Goal: Task Accomplishment & Management: Complete application form

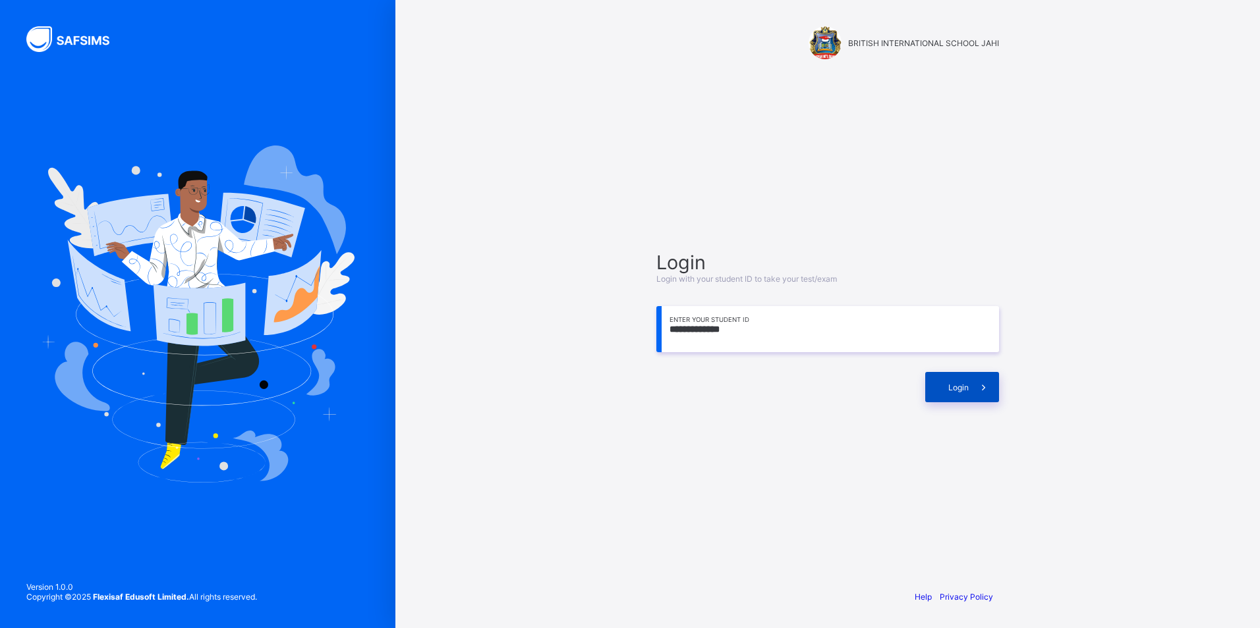
type input "**********"
click at [958, 383] on span "Login" at bounding box center [958, 388] width 20 height 10
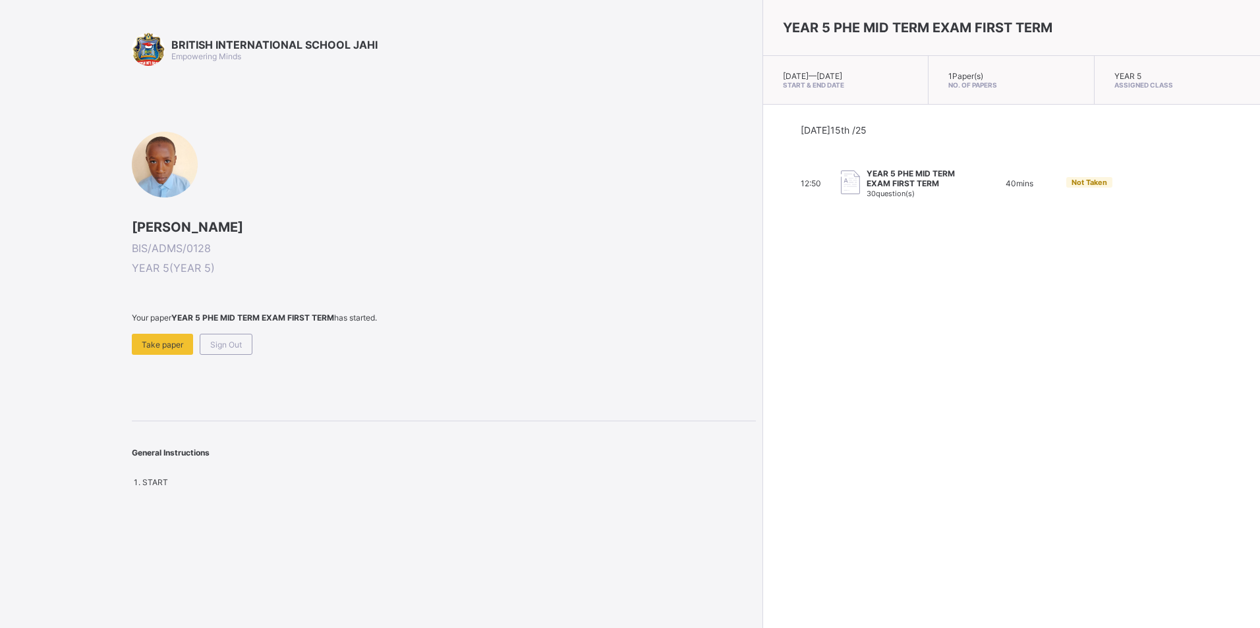
click at [188, 357] on div "BRITISH INTERNATIONAL SCHOOL JAHI Empowering Minds [PERSON_NAME] BIS/ADMS/0128 …" at bounding box center [444, 260] width 624 height 455
click at [179, 343] on span "Take paper" at bounding box center [163, 345] width 42 height 10
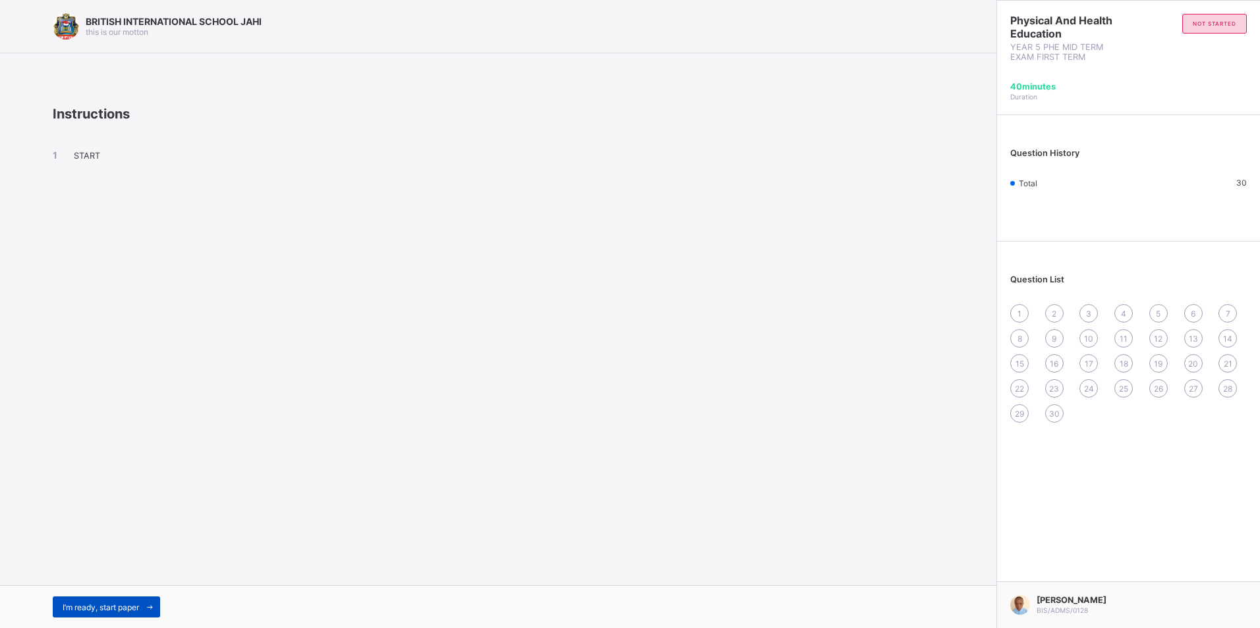
click at [101, 600] on div "I’m ready, start paper" at bounding box center [106, 607] width 107 height 21
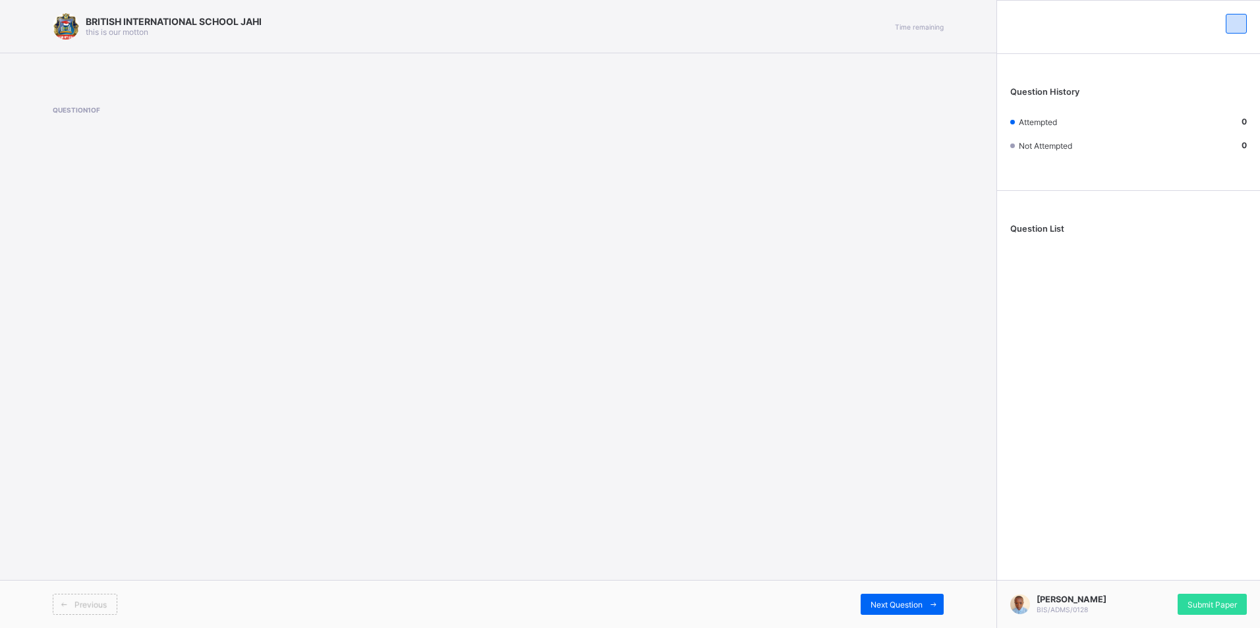
click at [113, 611] on div "Previous" at bounding box center [85, 604] width 65 height 21
click at [107, 609] on div "Previous" at bounding box center [85, 604] width 65 height 21
click at [94, 605] on span "Previous" at bounding box center [90, 605] width 32 height 10
click at [905, 607] on span "Next Question" at bounding box center [896, 605] width 52 height 10
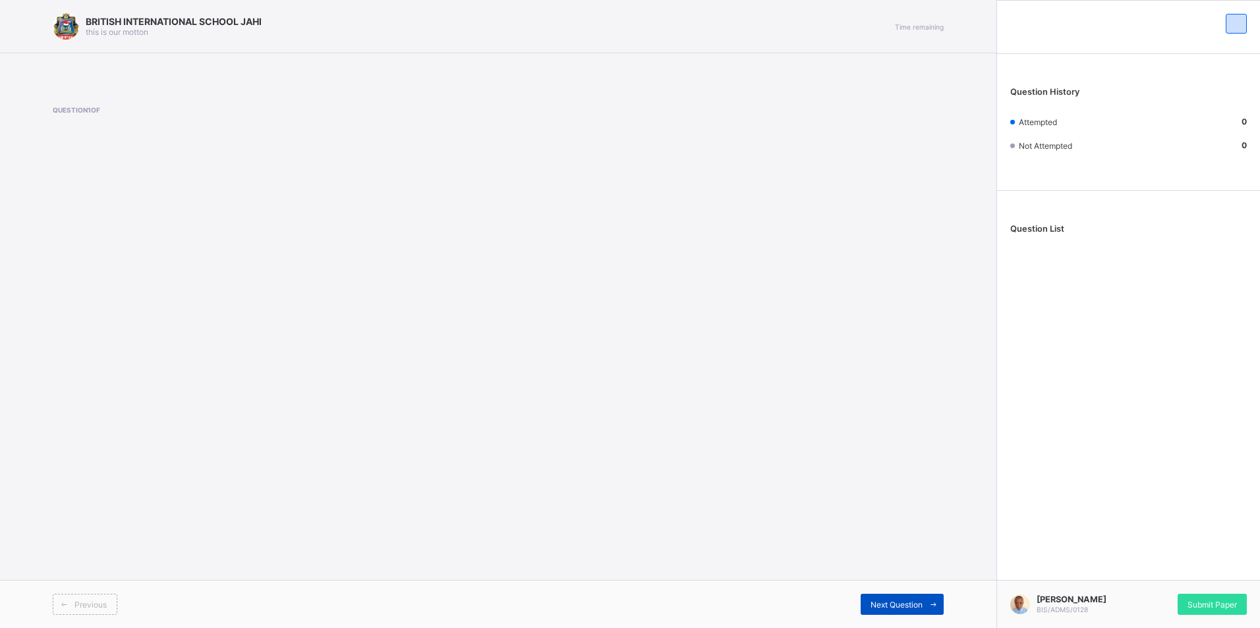
click at [905, 607] on span "Next Question" at bounding box center [896, 605] width 52 height 10
drag, startPoint x: 905, startPoint y: 591, endPoint x: 904, endPoint y: 609, distance: 17.8
click at [904, 609] on div "Previous Next Question" at bounding box center [498, 604] width 996 height 48
drag, startPoint x: 904, startPoint y: 609, endPoint x: 904, endPoint y: 601, distance: 7.2
click at [904, 601] on span "Next Question" at bounding box center [896, 605] width 52 height 10
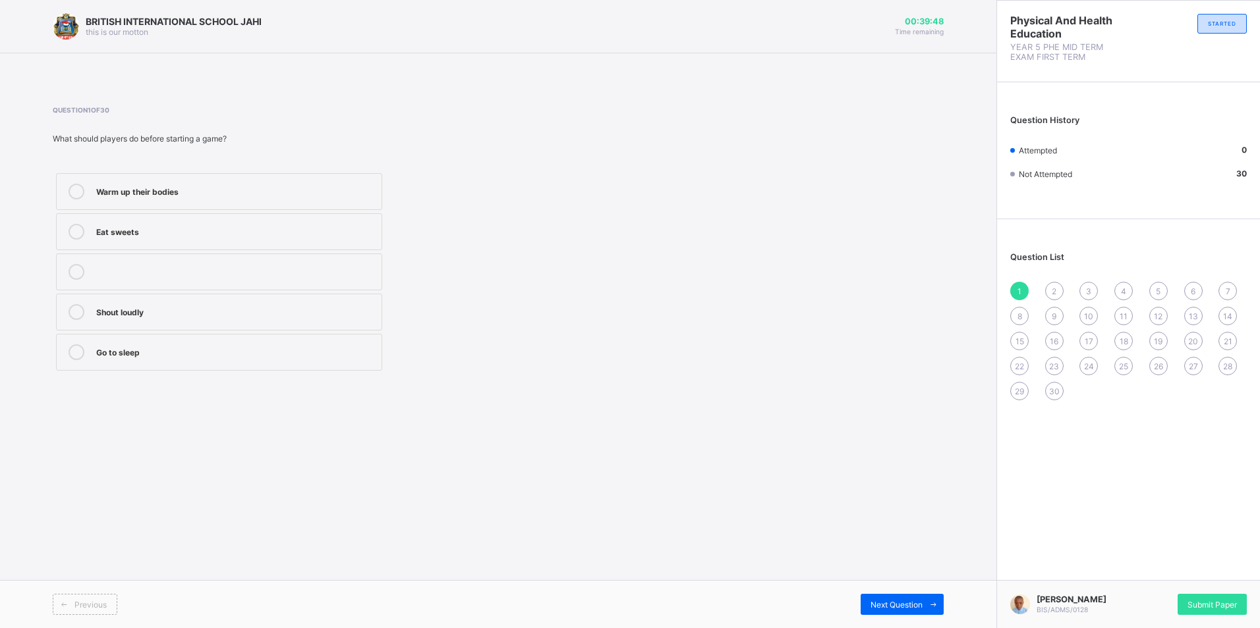
click at [220, 185] on div "Warm up their bodies" at bounding box center [235, 190] width 279 height 13
click at [1052, 291] on span "2" at bounding box center [1053, 292] width 5 height 10
click at [1009, 294] on div "Question List 1 2 3 4 5 6 7 8 9 10 11 12 13 14 15 16 17 18 19 20 21 22 23 24 25…" at bounding box center [1128, 320] width 263 height 188
click at [1015, 291] on div "1" at bounding box center [1019, 291] width 18 height 18
click at [105, 208] on label "Warm up their bodies" at bounding box center [219, 191] width 326 height 37
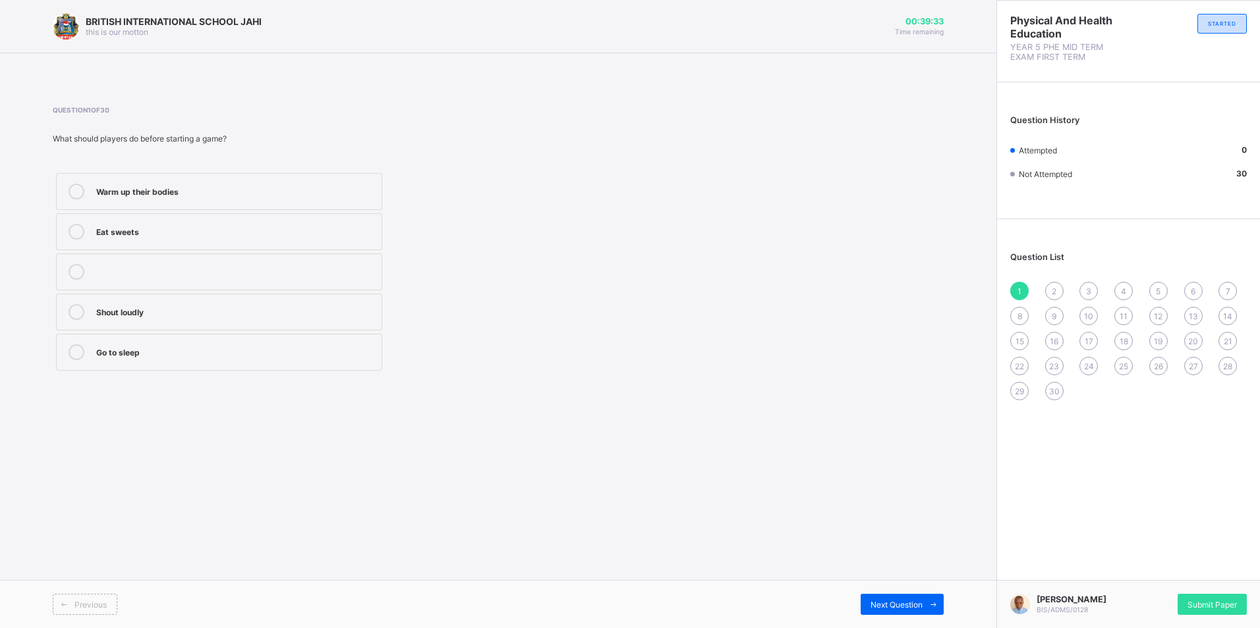
click at [1059, 288] on div "2" at bounding box center [1054, 291] width 18 height 18
click at [187, 184] on div "Move around with the ball" at bounding box center [235, 190] width 279 height 13
click at [1090, 283] on div "3" at bounding box center [1088, 291] width 18 height 18
click at [349, 265] on div "To jump higher" at bounding box center [235, 270] width 279 height 13
click at [1122, 292] on span "4" at bounding box center [1123, 292] width 5 height 10
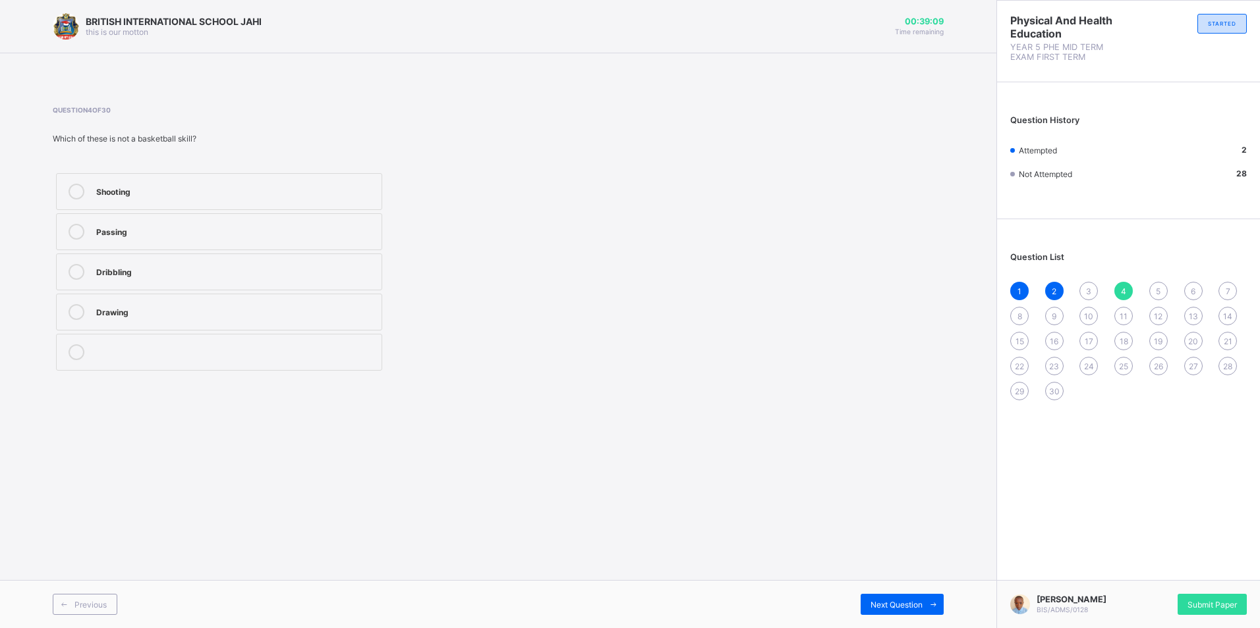
click at [331, 228] on div "Passing" at bounding box center [235, 230] width 279 height 13
click at [1080, 289] on div "3" at bounding box center [1088, 291] width 18 height 18
click at [201, 221] on label "To fall down safely" at bounding box center [219, 231] width 326 height 37
click at [1115, 283] on div "1 2 3 4 5 6 7 8 9 10 11 12 13 14 15 16 17 18 19 20 21 22 23 24 25 26 27 28 29 30" at bounding box center [1128, 341] width 237 height 119
click at [1122, 286] on div "4" at bounding box center [1123, 291] width 18 height 18
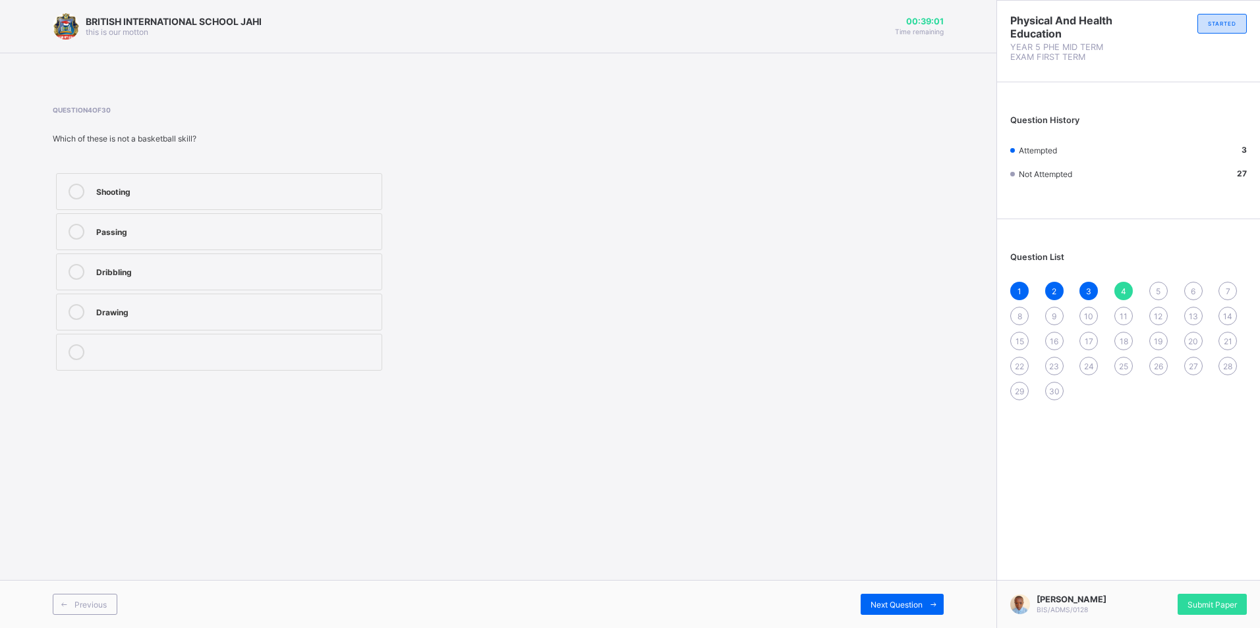
click at [377, 197] on label "Shooting" at bounding box center [219, 191] width 326 height 37
click at [1155, 289] on div "5" at bounding box center [1158, 291] width 18 height 18
click at [377, 215] on label "Throwing the ball into the basket" at bounding box center [219, 231] width 326 height 37
click at [1186, 289] on div "6" at bounding box center [1193, 291] width 18 height 18
click at [223, 272] on div "Holding the ball and running" at bounding box center [235, 270] width 279 height 13
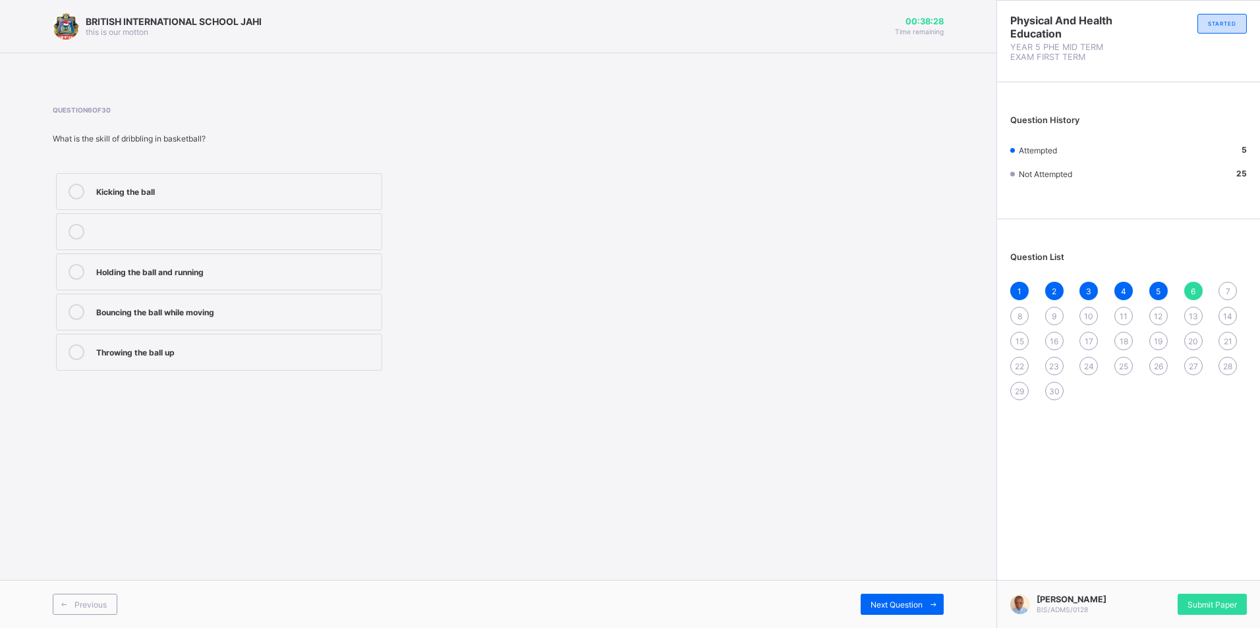
click at [1228, 287] on span "7" at bounding box center [1227, 292] width 5 height 10
click at [133, 196] on div "Singing skills" at bounding box center [235, 190] width 279 height 13
click at [1019, 319] on span "8" at bounding box center [1019, 317] width 5 height 10
click at [354, 226] on div "Drawing competition" at bounding box center [235, 230] width 279 height 13
click at [1053, 314] on span "9" at bounding box center [1053, 317] width 5 height 10
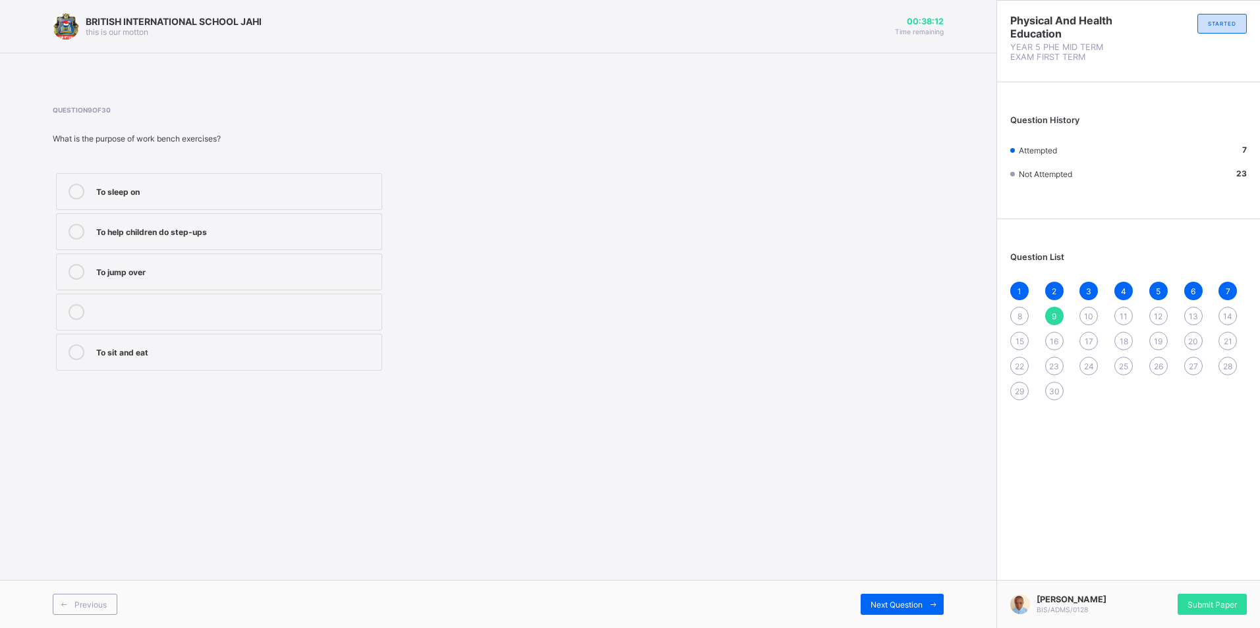
click at [258, 196] on div "To sleep on" at bounding box center [235, 190] width 279 height 13
click at [1015, 310] on div "8" at bounding box center [1019, 316] width 18 height 18
click at [1053, 317] on span "9" at bounding box center [1053, 317] width 5 height 10
click at [230, 223] on label "To help children do step-ups" at bounding box center [219, 231] width 326 height 37
click at [1088, 316] on span "10" at bounding box center [1088, 317] width 9 height 10
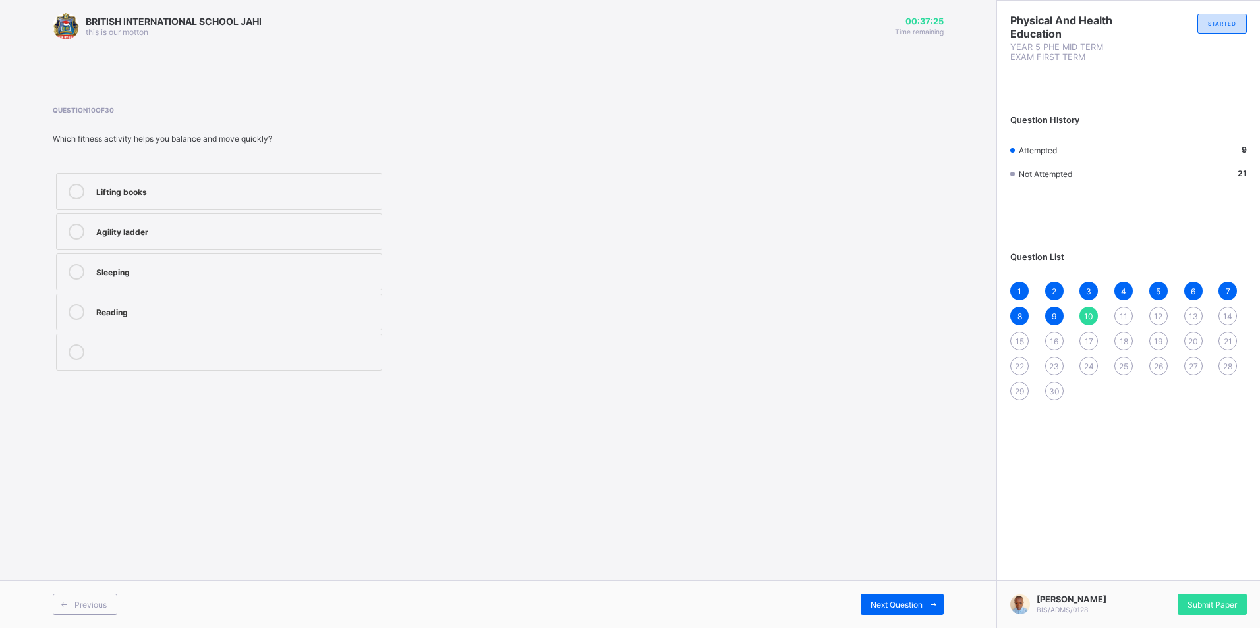
click at [136, 275] on div "Sleeping" at bounding box center [235, 270] width 279 height 13
click at [1119, 315] on div "11" at bounding box center [1123, 316] width 18 height 18
click at [142, 193] on div "Eye strength" at bounding box center [235, 190] width 279 height 13
click at [1090, 312] on span "10" at bounding box center [1088, 317] width 9 height 10
click at [98, 221] on label "Agility ladder" at bounding box center [219, 231] width 326 height 37
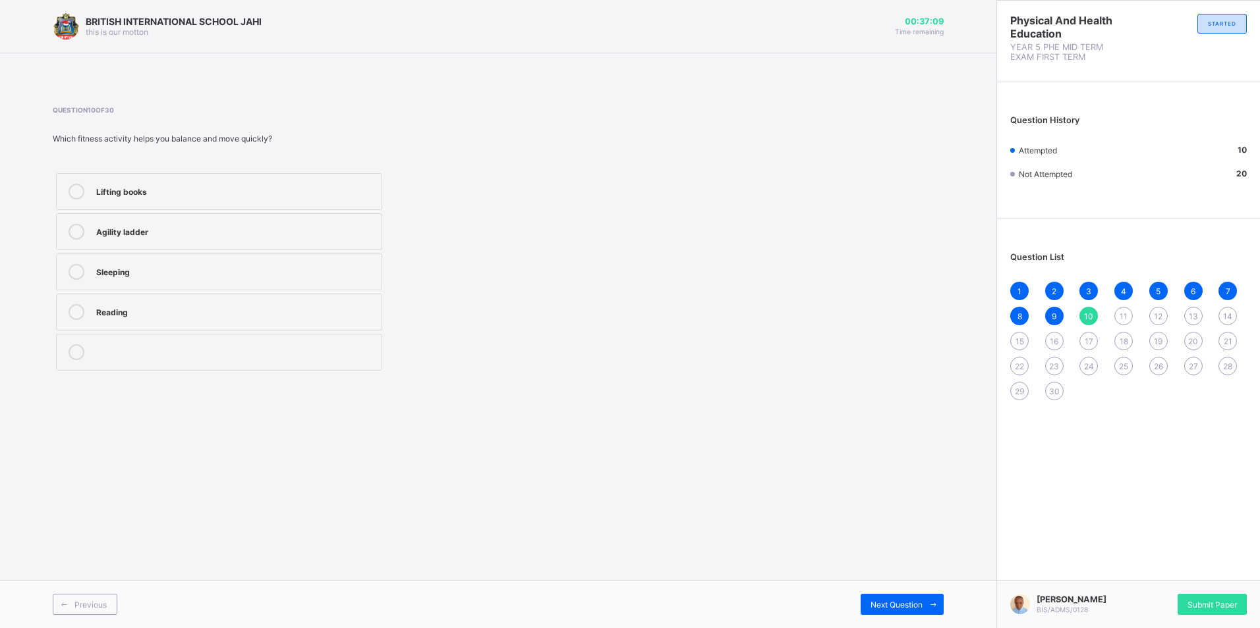
click at [1120, 316] on span "11" at bounding box center [1123, 317] width 8 height 10
click at [349, 300] on label "Neck movement" at bounding box center [219, 312] width 326 height 37
click at [1161, 310] on div "12" at bounding box center [1158, 316] width 18 height 18
click at [310, 259] on label "How long you can run without stopping" at bounding box center [219, 272] width 326 height 37
drag, startPoint x: 1196, startPoint y: 310, endPoint x: 1158, endPoint y: 322, distance: 40.6
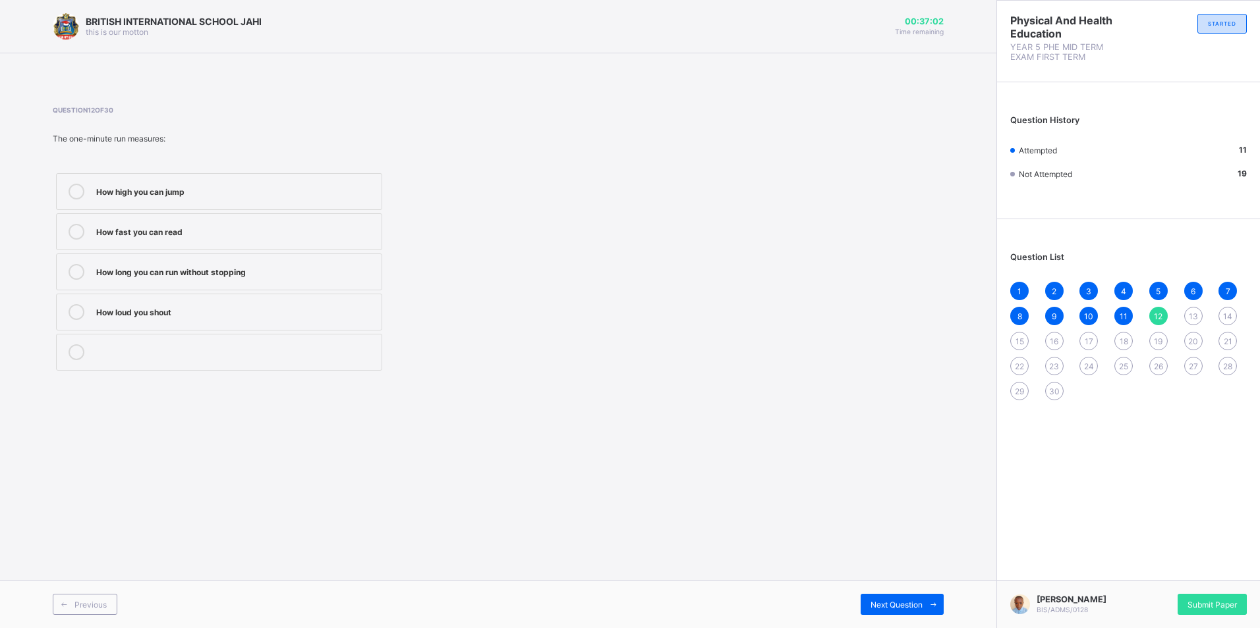
click at [1196, 314] on div "13" at bounding box center [1193, 316] width 18 height 18
click at [322, 292] on div "Chair Book Bench Blackboard" at bounding box center [219, 272] width 333 height 204
click at [316, 271] on div at bounding box center [235, 272] width 279 height 16
click at [1161, 309] on div "12" at bounding box center [1158, 316] width 18 height 18
drag, startPoint x: 175, startPoint y: 254, endPoint x: 187, endPoint y: 279, distance: 28.0
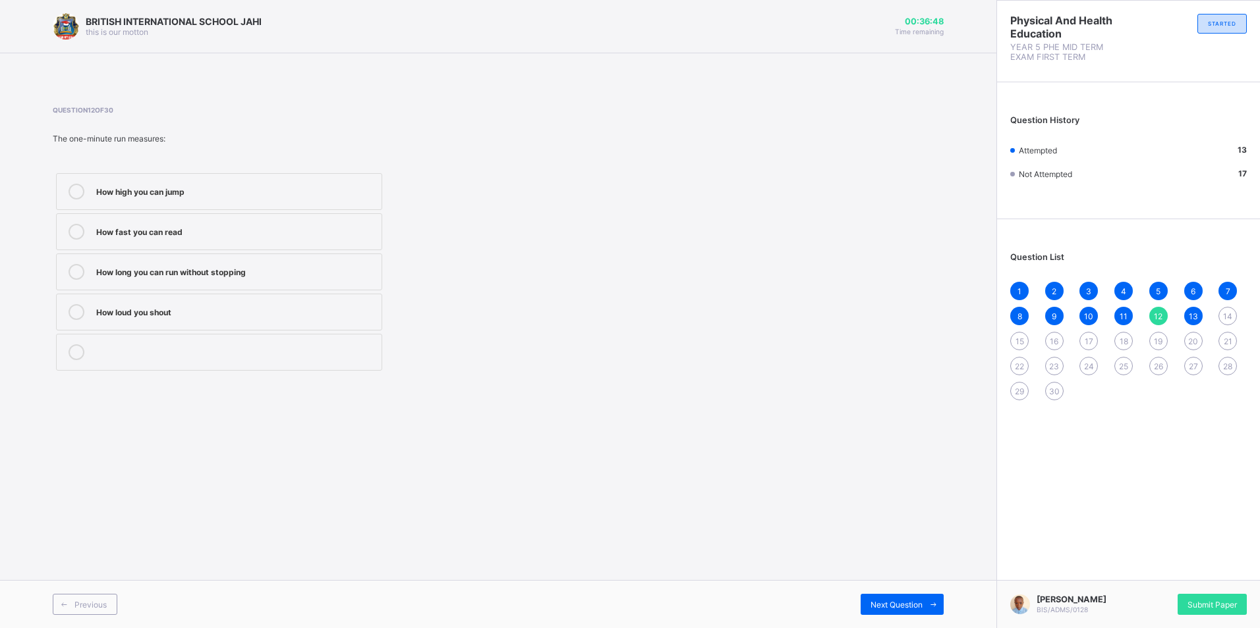
click at [185, 276] on label "How long you can run without stopping" at bounding box center [219, 272] width 326 height 37
drag, startPoint x: 187, startPoint y: 279, endPoint x: 265, endPoint y: 271, distance: 78.8
click at [265, 271] on div "How long you can run without stopping" at bounding box center [235, 270] width 279 height 13
click at [1223, 310] on div "14" at bounding box center [1227, 316] width 18 height 18
click at [1024, 341] on div "15" at bounding box center [1019, 341] width 18 height 18
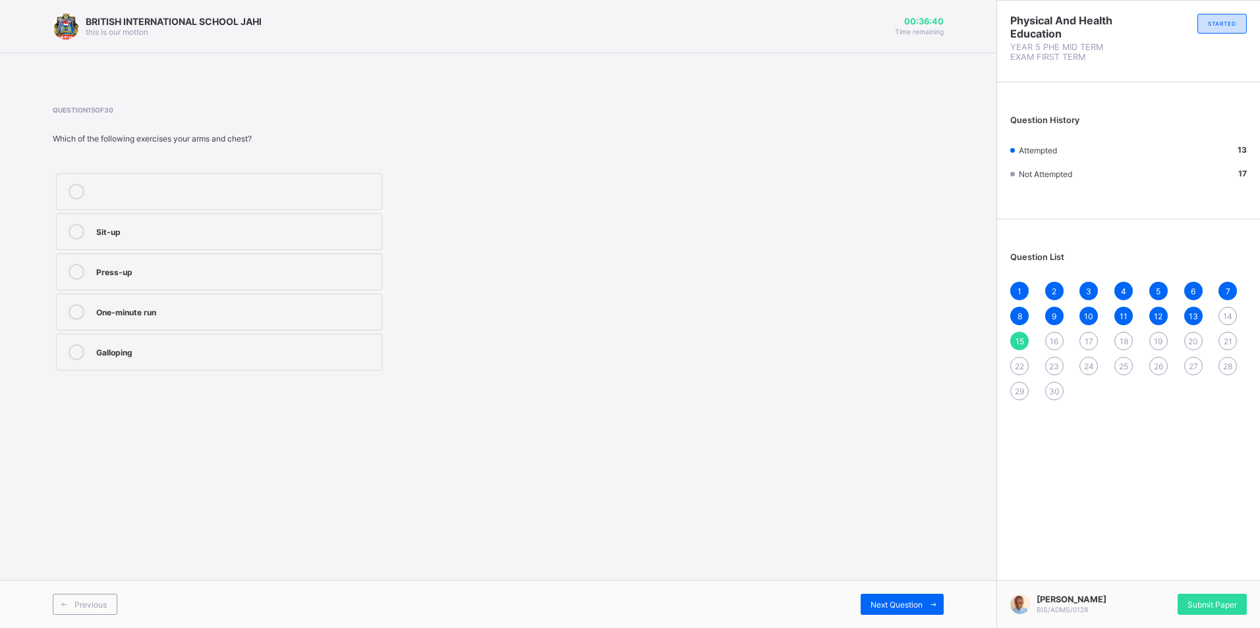
click at [153, 213] on label "Sit-up" at bounding box center [219, 231] width 326 height 37
click at [1051, 339] on span "16" at bounding box center [1053, 342] width 9 height 10
click at [92, 321] on label "Clapping" at bounding box center [219, 312] width 326 height 37
click at [1082, 338] on div "17" at bounding box center [1088, 341] width 18 height 18
click at [76, 269] on icon at bounding box center [77, 272] width 16 height 16
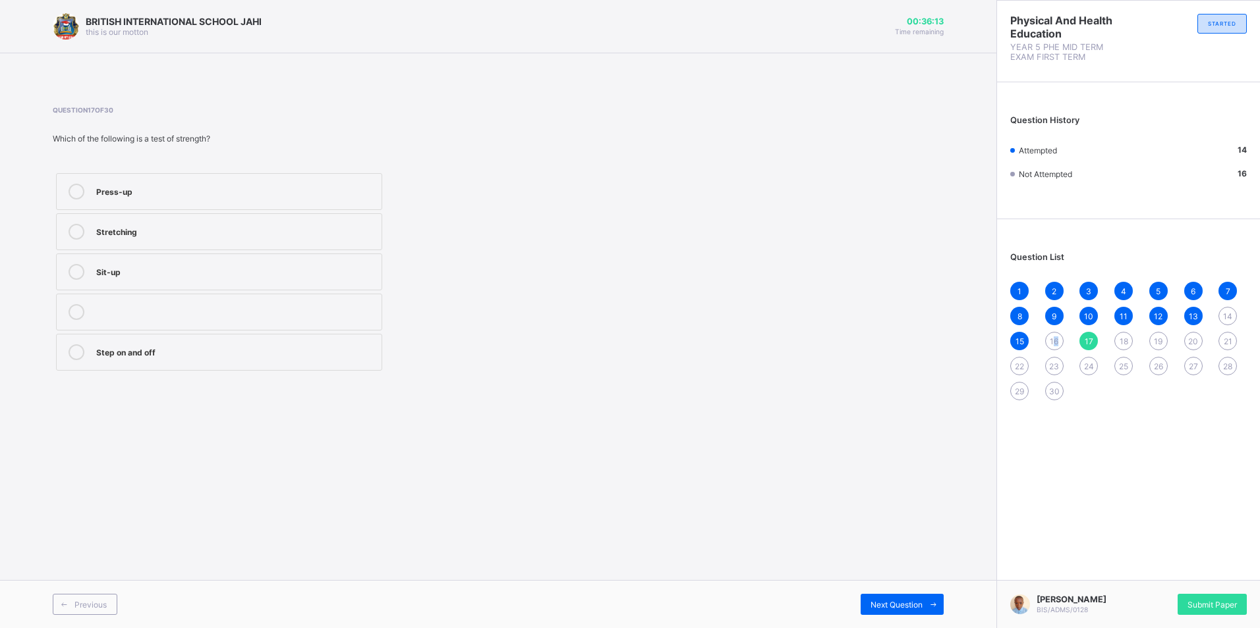
click at [1055, 340] on span "16" at bounding box center [1053, 342] width 9 height 10
click at [72, 316] on icon at bounding box center [77, 312] width 16 height 16
click at [1123, 337] on span "18" at bounding box center [1123, 342] width 9 height 10
click at [289, 319] on div "How many books you read" at bounding box center [235, 312] width 279 height 16
click at [1051, 337] on span "16" at bounding box center [1053, 342] width 9 height 10
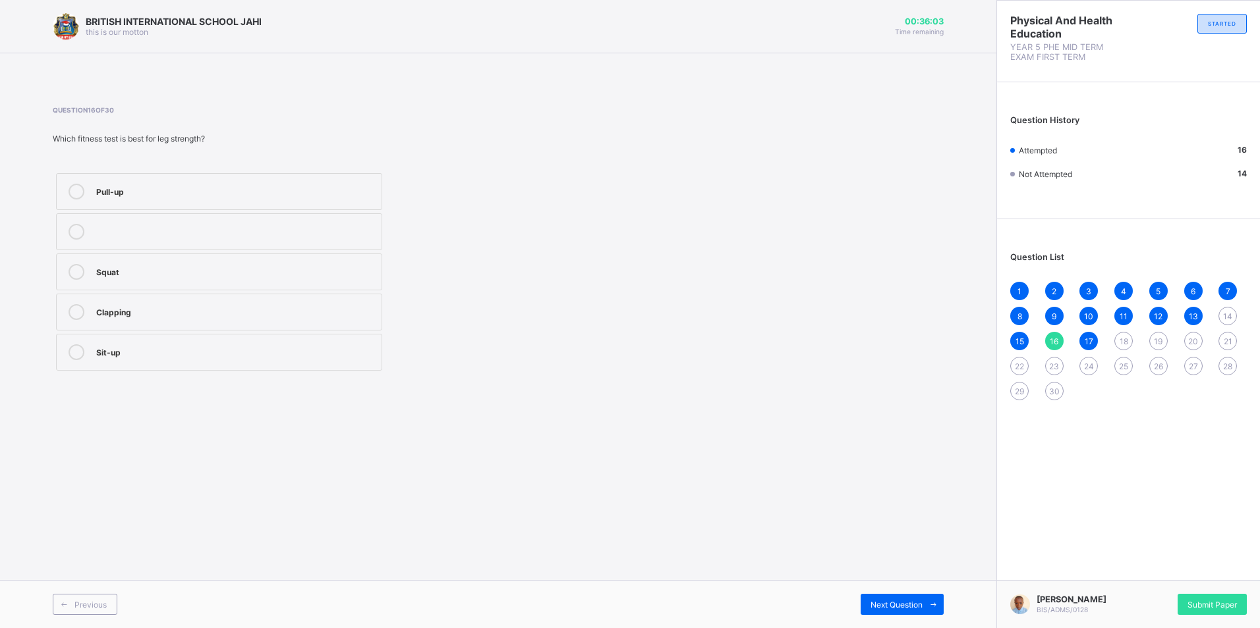
click at [1118, 336] on div "18" at bounding box center [1123, 341] width 18 height 18
click at [139, 282] on label "How fast you can move" at bounding box center [219, 272] width 326 height 37
click at [1159, 340] on span "19" at bounding box center [1158, 342] width 9 height 10
click at [334, 316] on div "Move quickly and change direction easily" at bounding box center [235, 310] width 279 height 13
click at [1194, 343] on span "20" at bounding box center [1193, 342] width 10 height 10
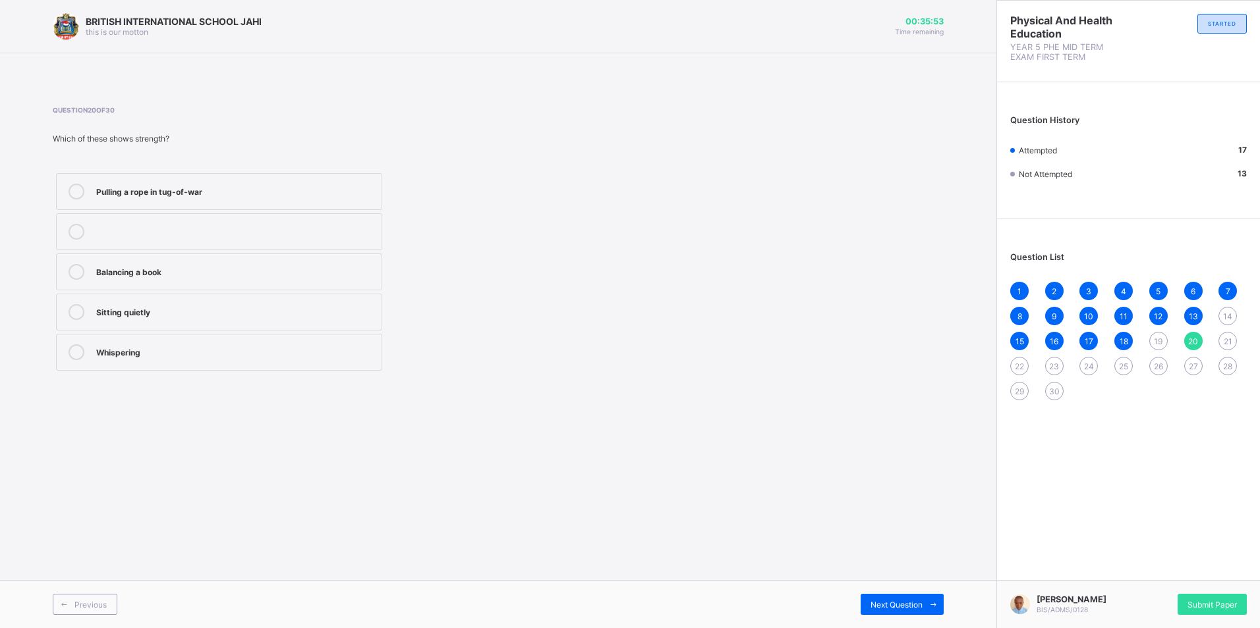
click at [76, 291] on div "Pulling a rope in tug-of-war Balancing a book Sitting quietly Whispering" at bounding box center [219, 272] width 333 height 204
click at [110, 306] on div "Sitting quietly" at bounding box center [235, 310] width 279 height 13
click at [1153, 345] on div "19" at bounding box center [1158, 341] width 18 height 18
click at [290, 312] on div "Move quickly and change direction easily" at bounding box center [235, 310] width 279 height 13
click at [1221, 338] on div "21" at bounding box center [1227, 341] width 18 height 18
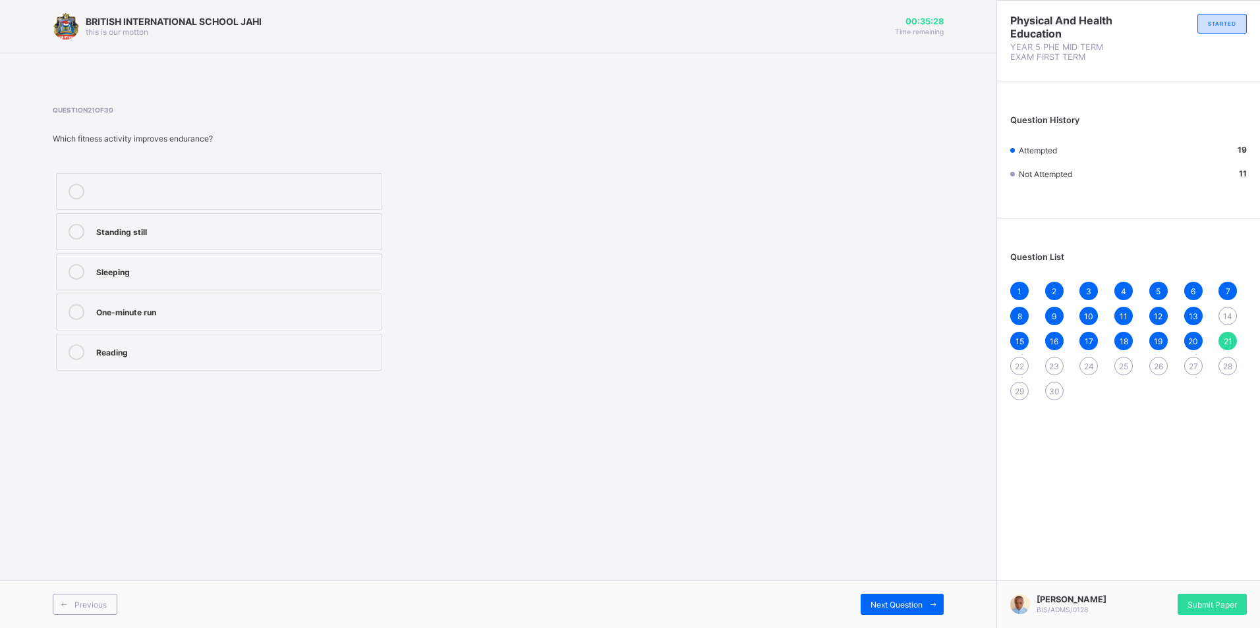
click at [141, 237] on div "Standing still" at bounding box center [235, 230] width 279 height 13
click at [1221, 313] on div "14" at bounding box center [1227, 316] width 18 height 18
click at [345, 296] on label "Stomach muscles" at bounding box center [219, 312] width 326 height 37
click at [1021, 362] on span "22" at bounding box center [1019, 367] width 9 height 10
click at [319, 341] on label "Endurance" at bounding box center [219, 352] width 326 height 37
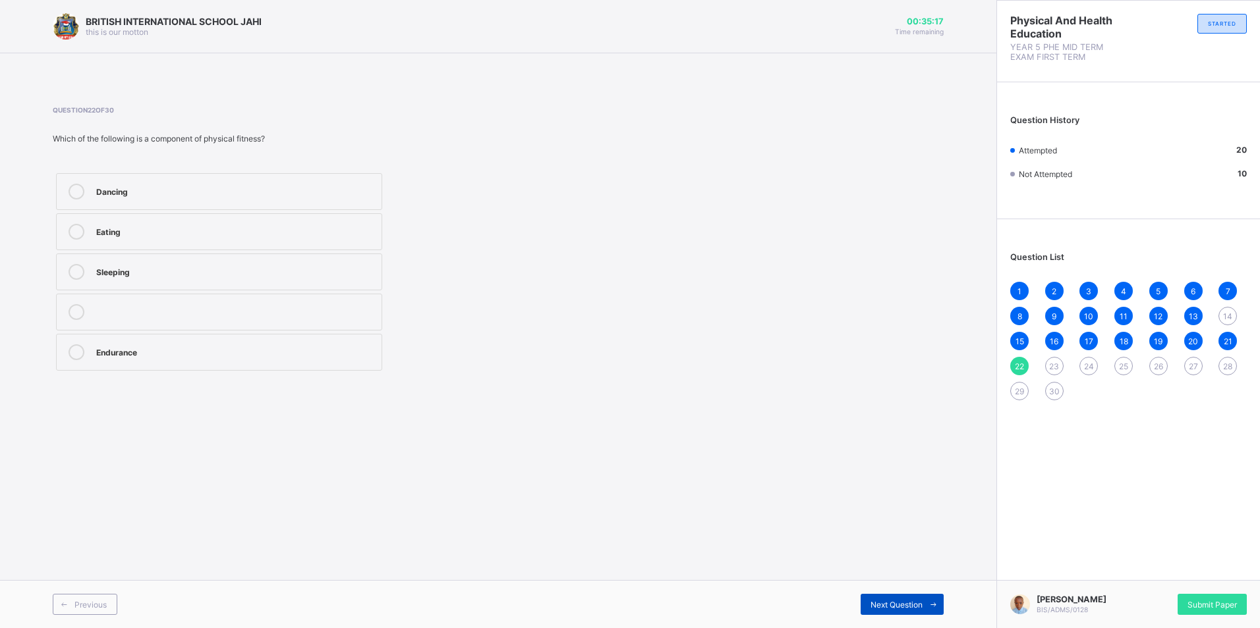
click at [905, 605] on span "Next Question" at bounding box center [896, 605] width 52 height 10
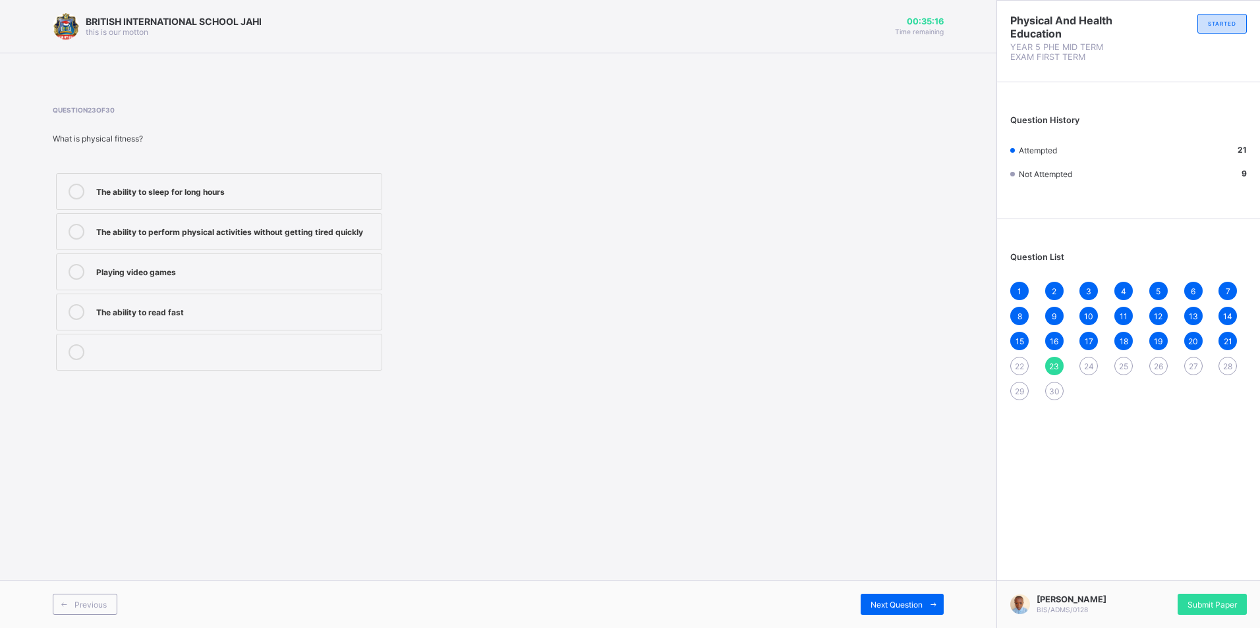
click at [223, 281] on label "Playing video games" at bounding box center [219, 272] width 326 height 37
click at [1092, 362] on span "24" at bounding box center [1089, 367] width 10 height 10
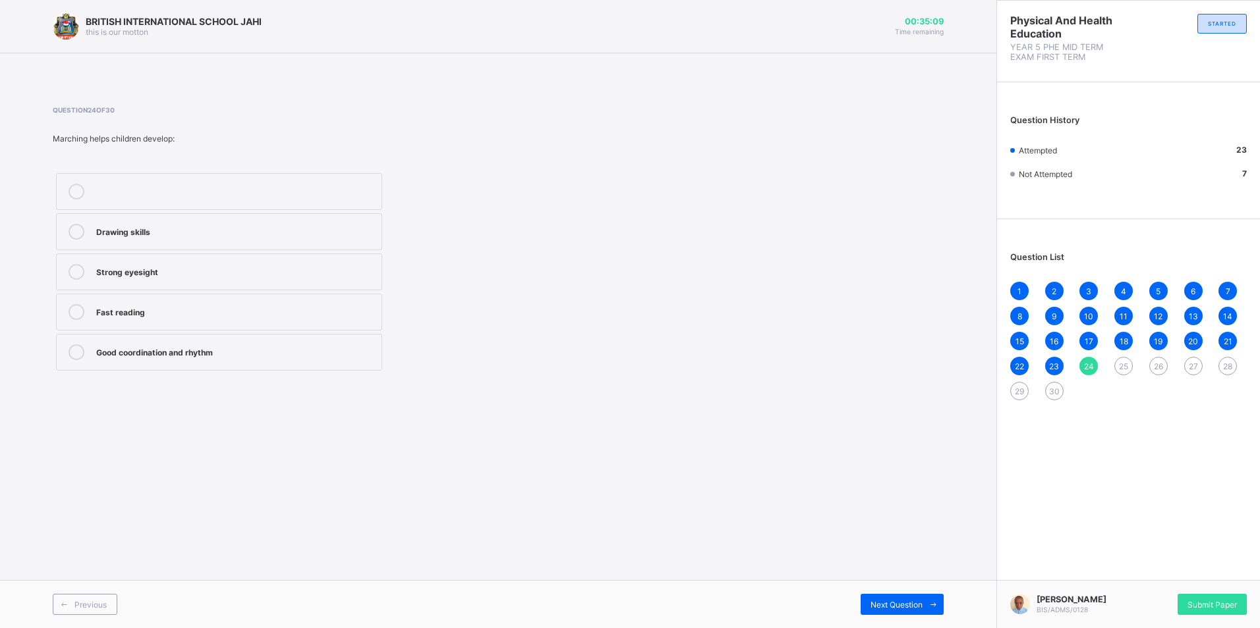
click at [310, 188] on label at bounding box center [219, 191] width 326 height 37
click at [290, 233] on div "Drawing skills" at bounding box center [235, 230] width 279 height 13
drag, startPoint x: 301, startPoint y: 264, endPoint x: 301, endPoint y: 277, distance: 12.5
click at [301, 273] on div "Strong eyesight" at bounding box center [235, 270] width 279 height 13
click at [287, 309] on div "Fast reading" at bounding box center [235, 310] width 279 height 13
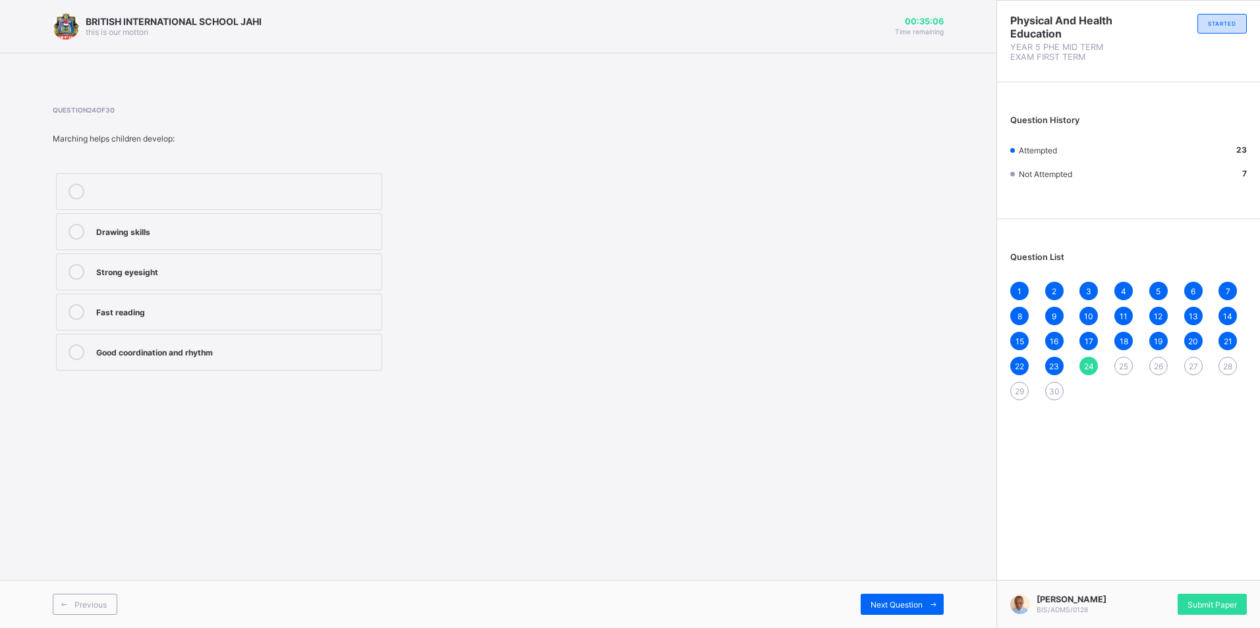
click at [287, 310] on div "Fast reading" at bounding box center [235, 310] width 279 height 13
click at [273, 342] on label "Good coordination and rhythm" at bounding box center [219, 352] width 326 height 37
click at [1115, 370] on div "25" at bounding box center [1123, 366] width 18 height 18
click at [331, 190] on div "They help improve coordination and fun" at bounding box center [235, 190] width 279 height 13
click at [1190, 370] on span "27" at bounding box center [1192, 367] width 9 height 10
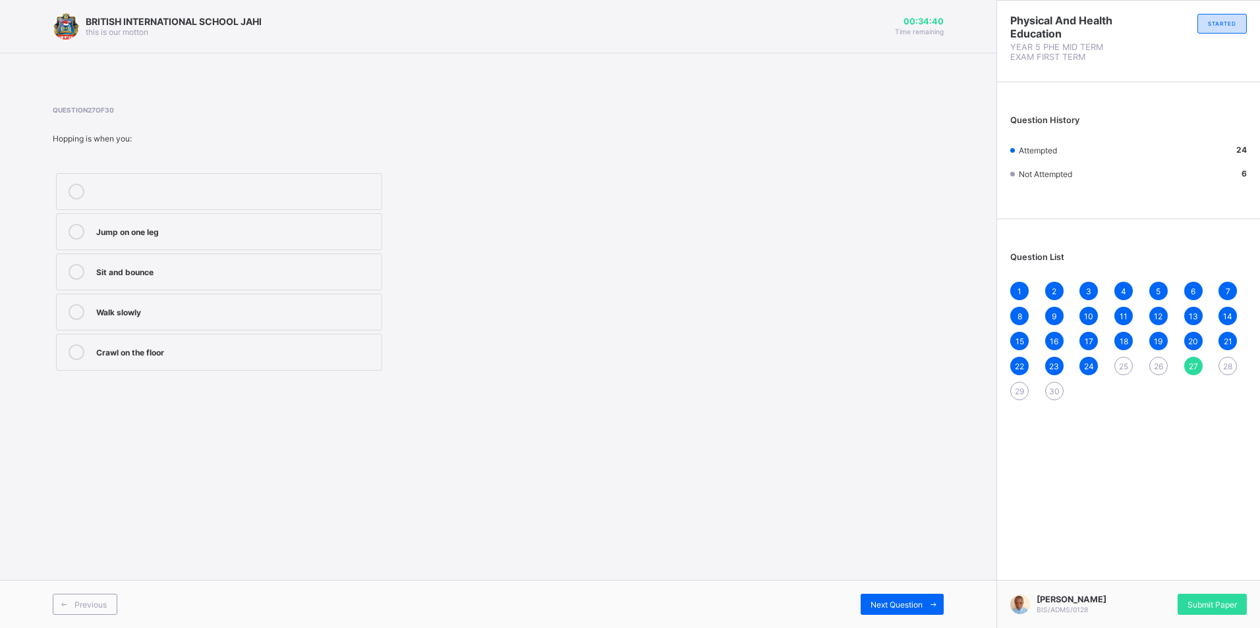
click at [153, 236] on div "Jump on one leg" at bounding box center [235, 230] width 279 height 13
click at [1160, 370] on span "26" at bounding box center [1158, 367] width 9 height 10
click at [111, 187] on div "Marching" at bounding box center [235, 190] width 279 height 13
click at [1127, 368] on span "25" at bounding box center [1123, 367] width 9 height 10
click at [258, 223] on label "They make food taste better" at bounding box center [219, 231] width 326 height 37
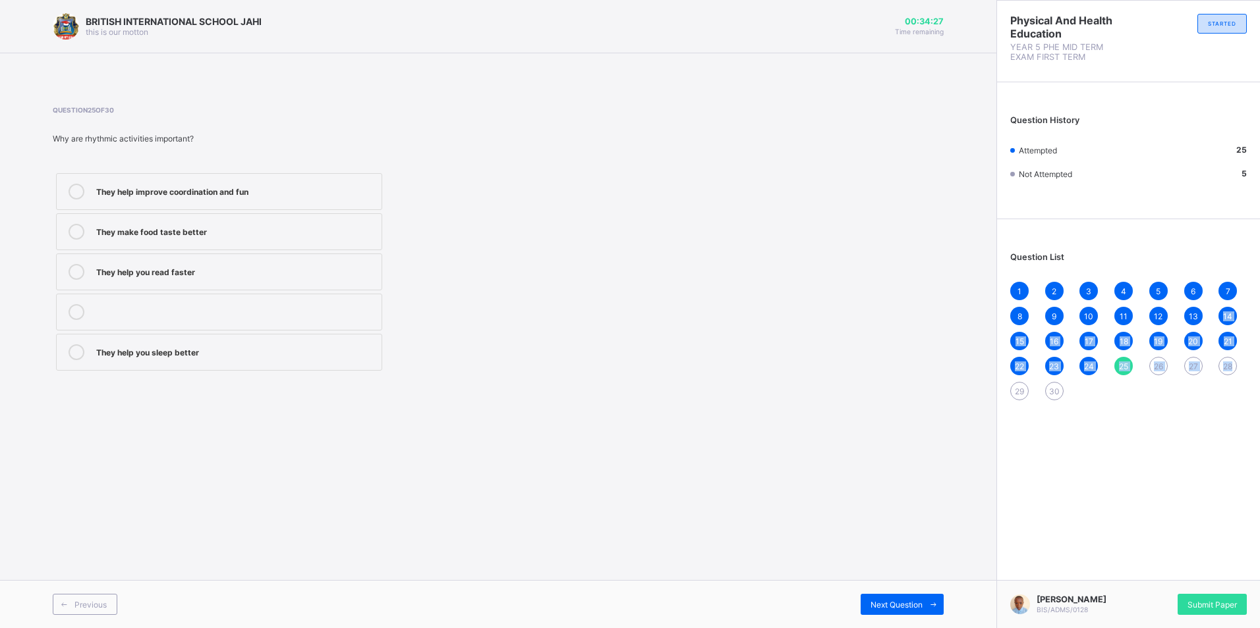
drag, startPoint x: 1217, startPoint y: 307, endPoint x: 1239, endPoint y: 418, distance: 112.8
click at [1239, 418] on div "Physical And Health Education YEAR 5 PHE MID TERM EXAM FIRST TERM STARTED Quest…" at bounding box center [1128, 314] width 264 height 628
drag, startPoint x: 1239, startPoint y: 418, endPoint x: 1153, endPoint y: 356, distance: 105.7
click at [1153, 356] on div "1 2 3 4 5 6 7 8 9 10 11 12 13 14 15 16 17 18 19 20 21 22 23 24 25 26 27 28 29 30" at bounding box center [1128, 341] width 237 height 119
click at [1150, 366] on div "26" at bounding box center [1158, 366] width 18 height 18
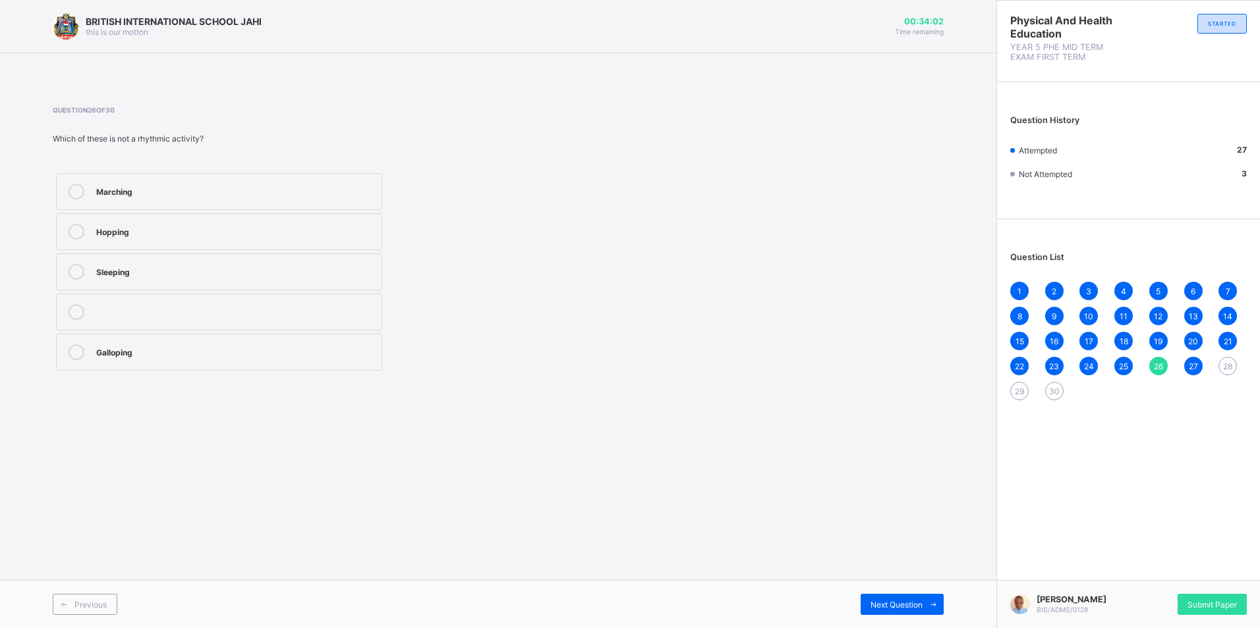
click at [274, 196] on div "Marching" at bounding box center [235, 190] width 279 height 13
click at [912, 598] on div "Next Question" at bounding box center [901, 604] width 83 height 21
click at [936, 602] on icon at bounding box center [933, 605] width 10 height 9
click at [377, 315] on label at bounding box center [219, 312] width 326 height 37
click at [911, 600] on div "Next Question" at bounding box center [901, 604] width 83 height 21
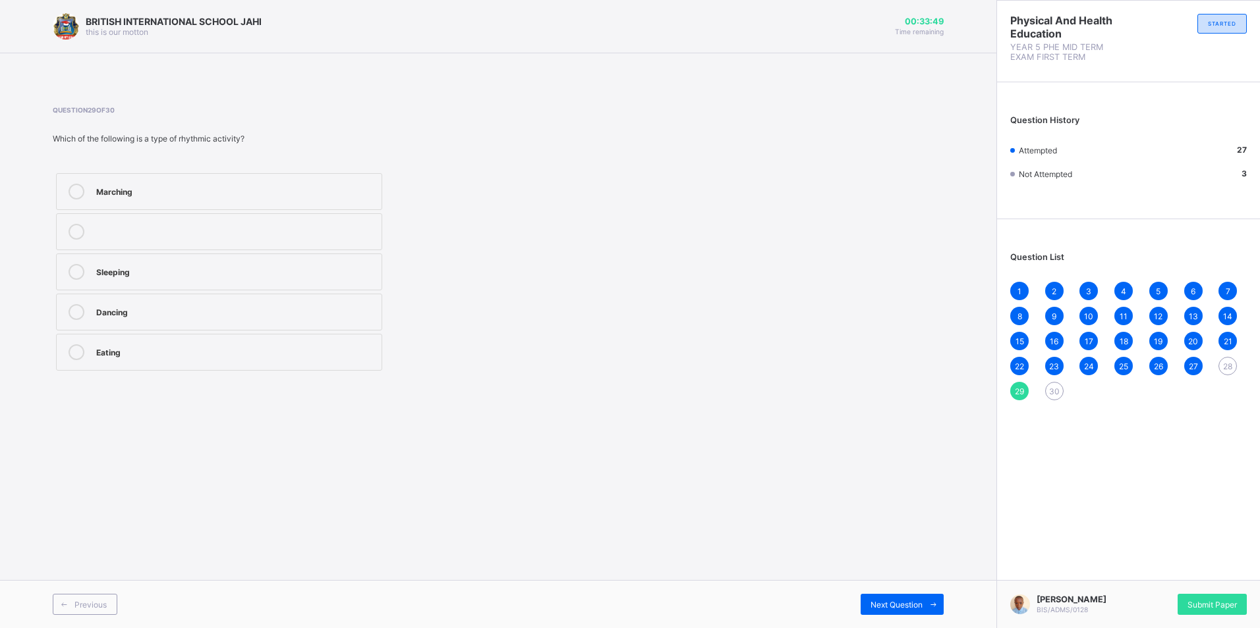
click at [363, 258] on label "Sleeping" at bounding box center [219, 272] width 326 height 37
click at [879, 594] on div "Previous Next Question" at bounding box center [498, 604] width 996 height 48
drag, startPoint x: 879, startPoint y: 594, endPoint x: 873, endPoint y: 596, distance: 6.7
click at [873, 596] on div "Next Question" at bounding box center [901, 604] width 83 height 21
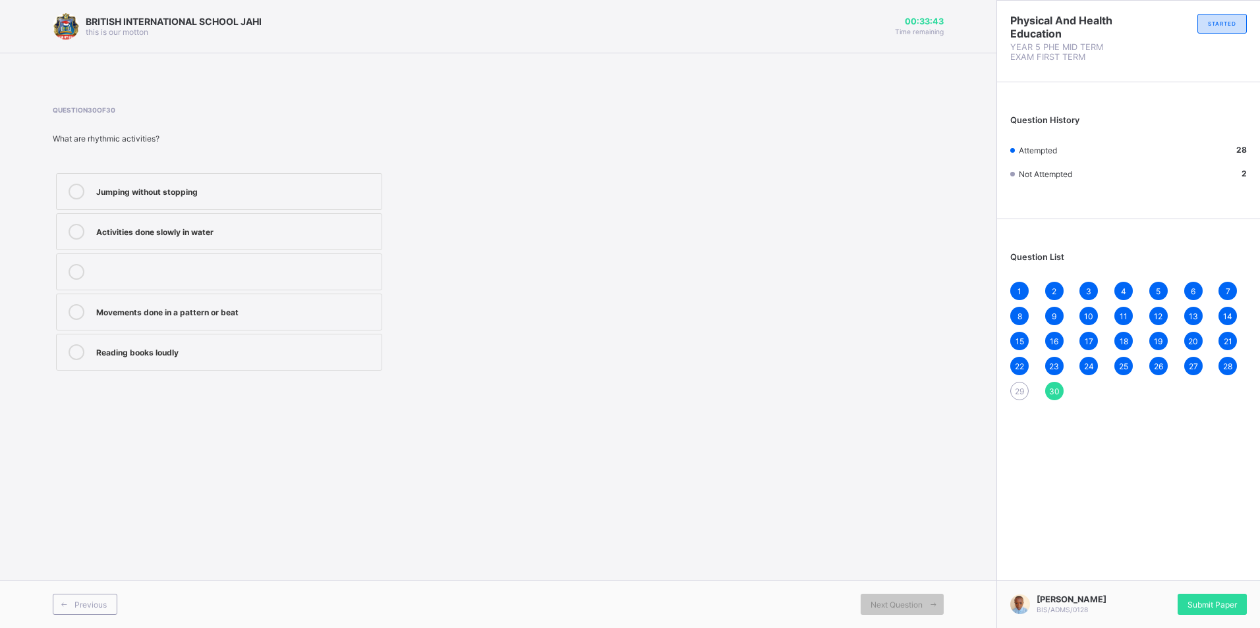
click at [356, 211] on div "Jumping without stopping Activities done slowly in water Movements done in a pa…" at bounding box center [219, 272] width 333 height 204
click at [359, 200] on label "Jumping without stopping" at bounding box center [219, 191] width 326 height 37
click at [1015, 383] on div "29" at bounding box center [1019, 391] width 18 height 18
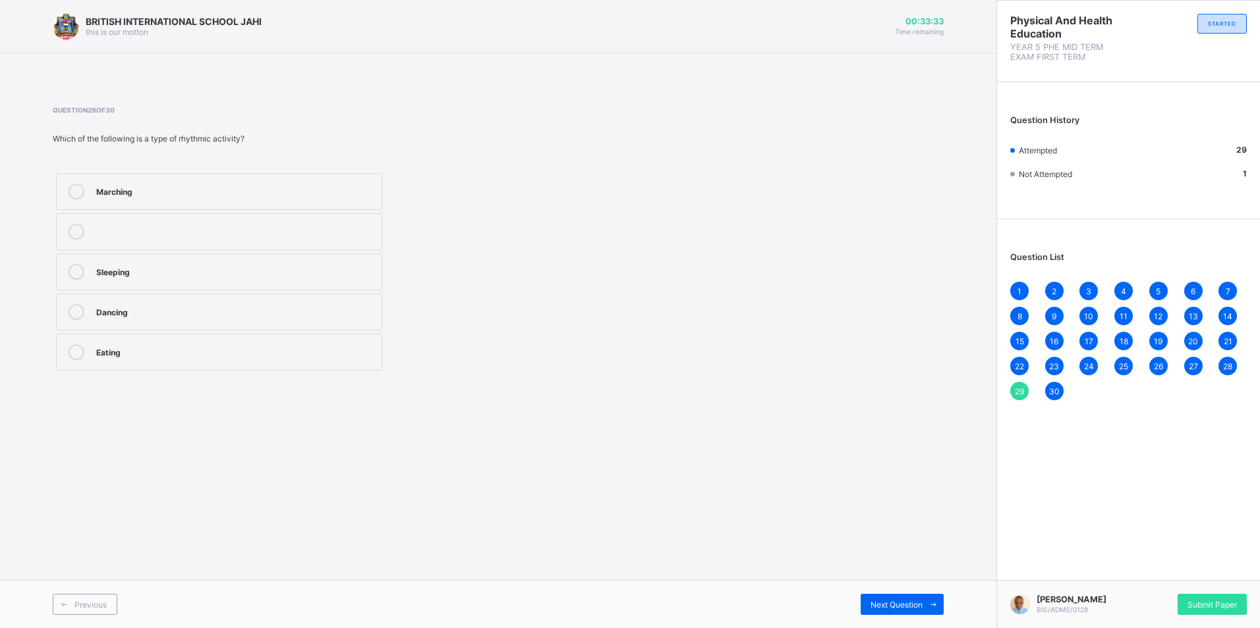
click at [380, 181] on label "Marching" at bounding box center [219, 191] width 326 height 37
click at [1168, 603] on div "Submit Paper" at bounding box center [1188, 604] width 119 height 21
click at [1213, 600] on span "Submit Paper" at bounding box center [1211, 605] width 49 height 10
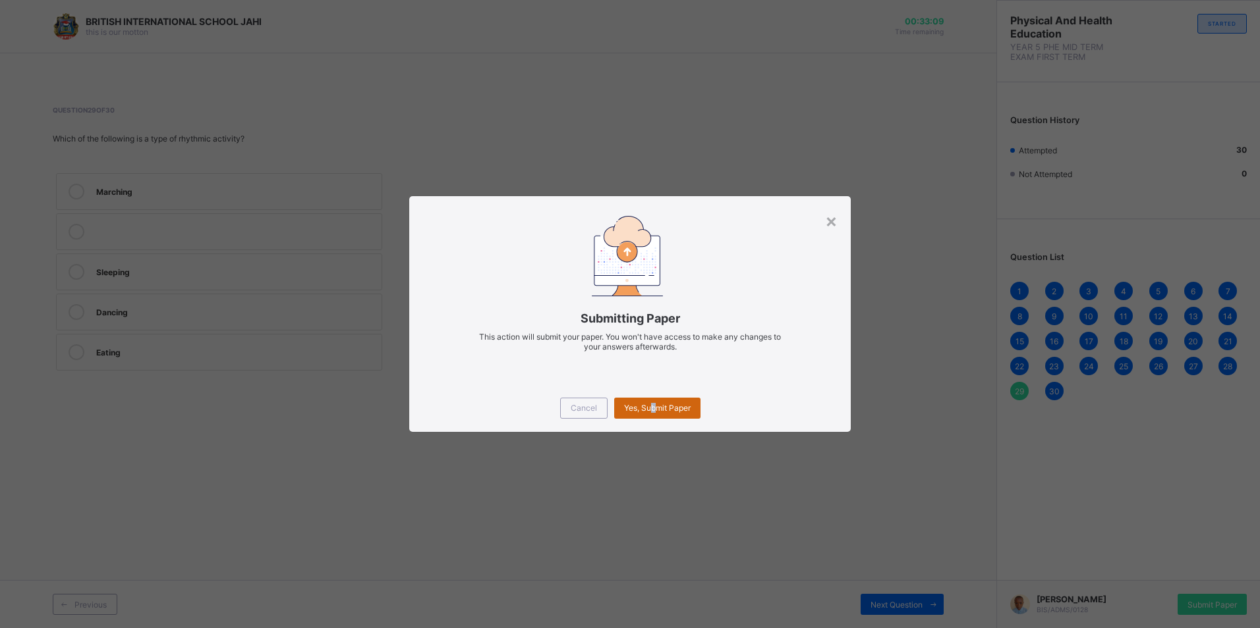
click at [651, 408] on span "Yes, Submit Paper" at bounding box center [657, 408] width 67 height 10
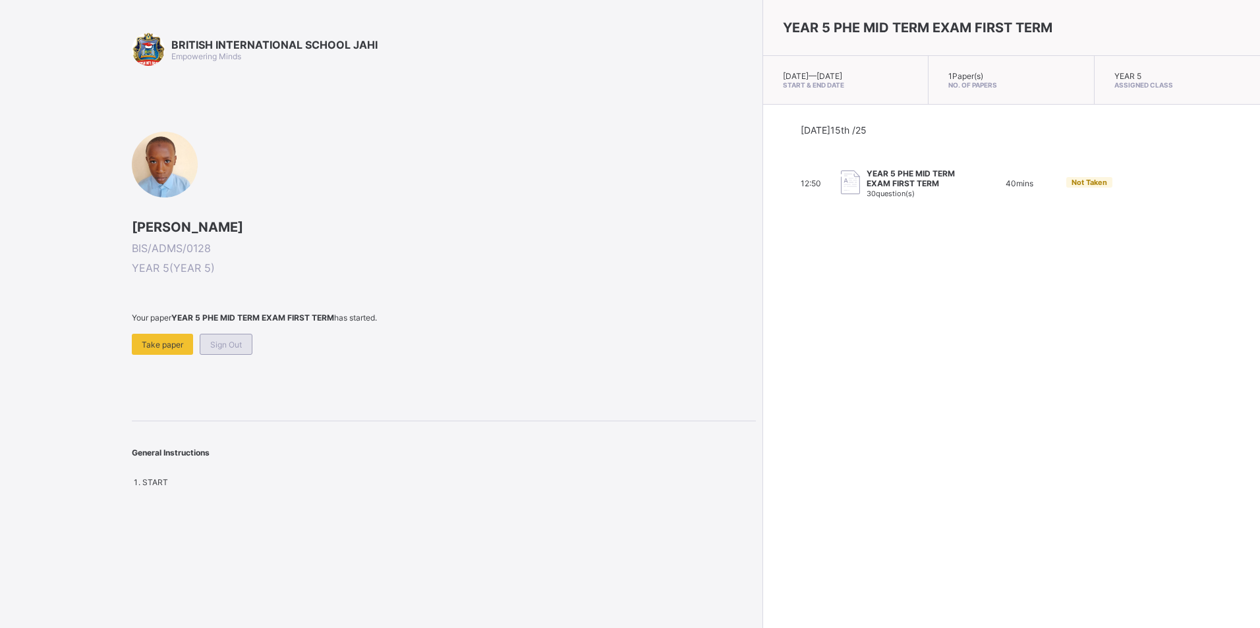
click at [241, 345] on span "Sign Out" at bounding box center [226, 345] width 32 height 10
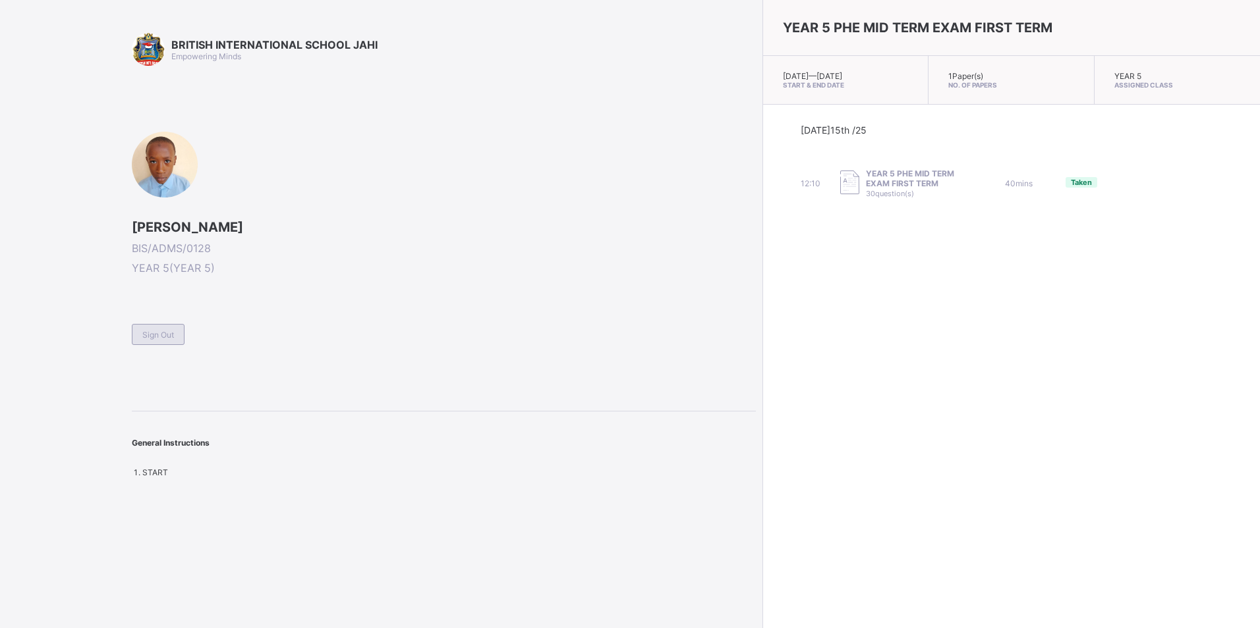
click at [142, 331] on div "Sign Out" at bounding box center [158, 334] width 53 height 21
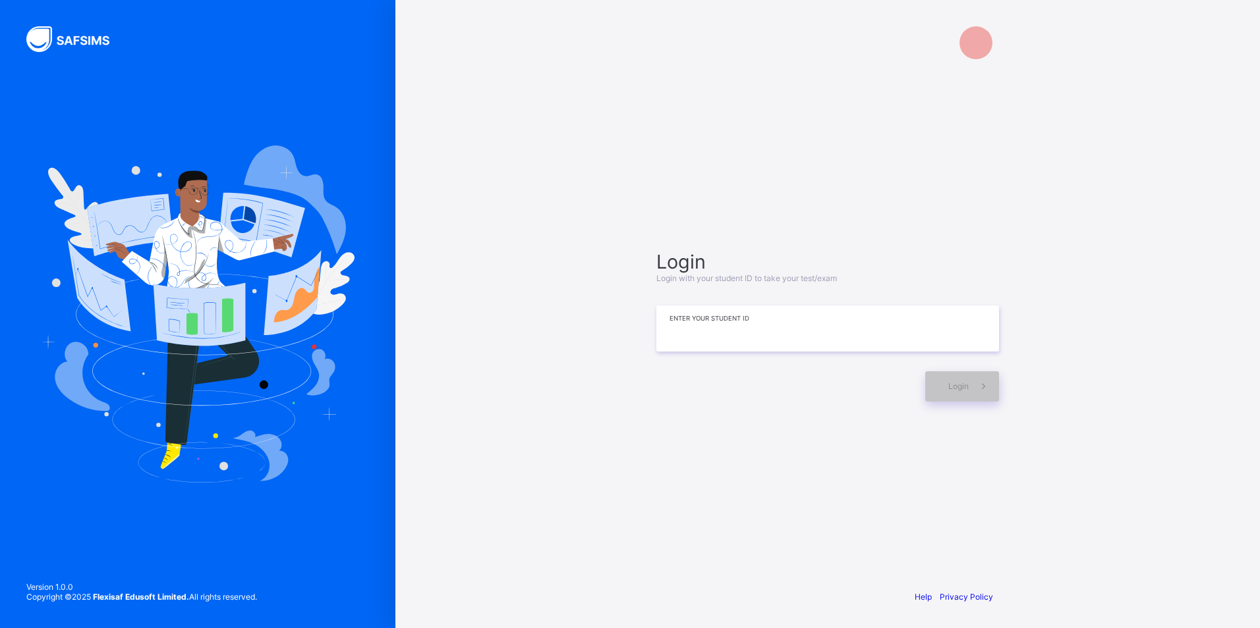
click at [675, 347] on input at bounding box center [827, 329] width 343 height 46
type input "*"
type input "**********"
click at [963, 375] on div "Login" at bounding box center [962, 387] width 74 height 30
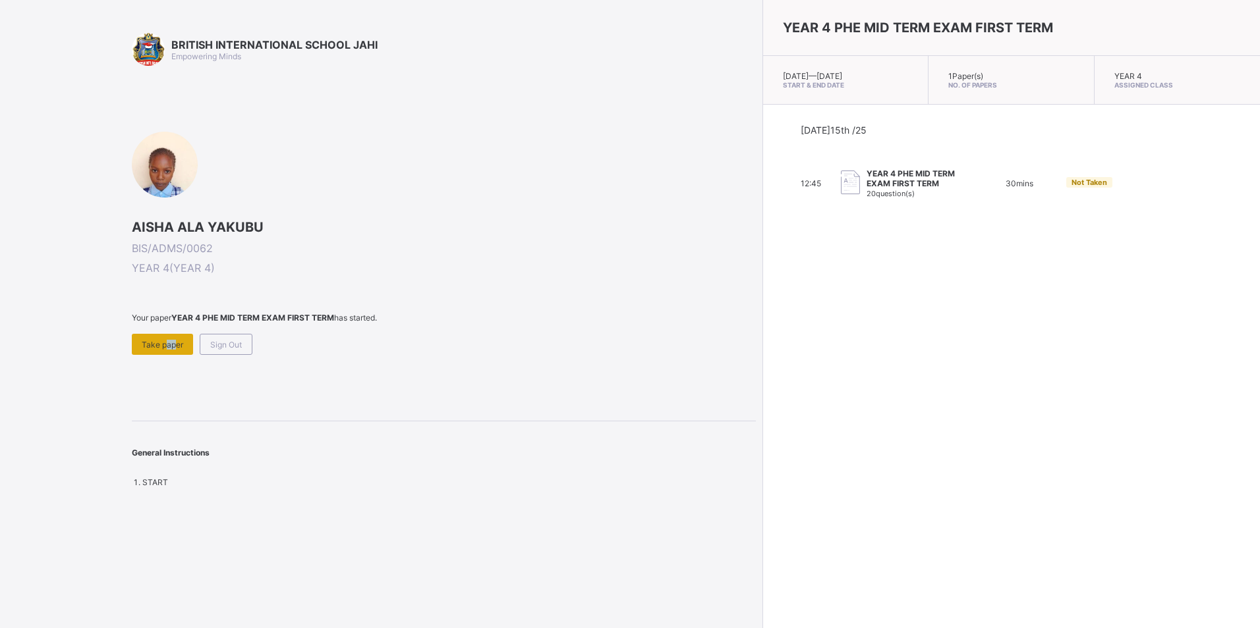
drag, startPoint x: 170, startPoint y: 340, endPoint x: 161, endPoint y: 343, distance: 9.0
click at [161, 343] on span "Take paper" at bounding box center [163, 345] width 42 height 10
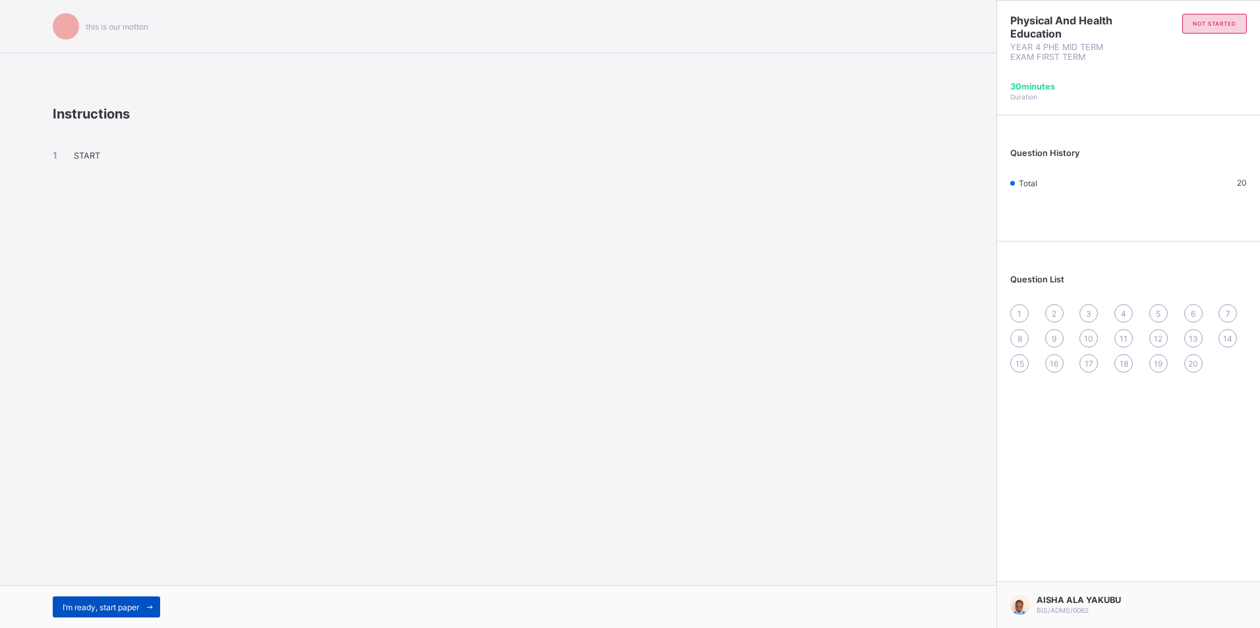
click at [92, 603] on span "I’m ready, start paper" at bounding box center [101, 608] width 76 height 10
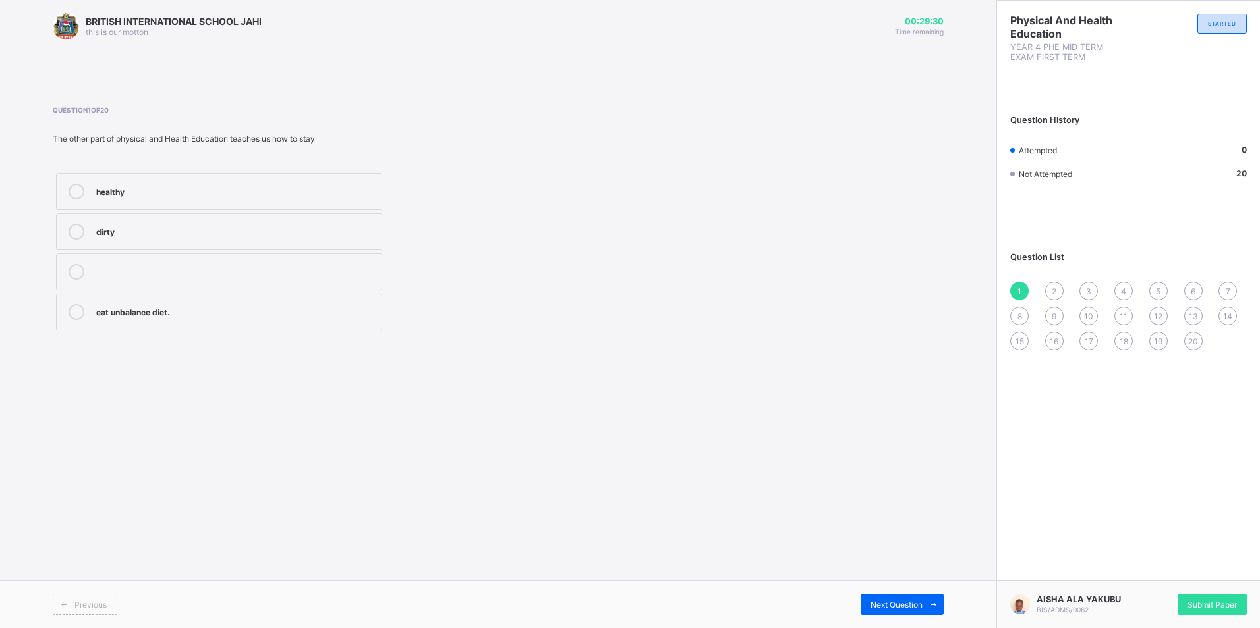
click at [150, 180] on label "healthy" at bounding box center [219, 191] width 326 height 37
click at [1057, 282] on div "2" at bounding box center [1054, 291] width 18 height 18
click at [291, 184] on div "strong and fit" at bounding box center [235, 190] width 279 height 13
click at [1085, 288] on div "3" at bounding box center [1088, 291] width 18 height 18
click at [96, 223] on label "fit and healthy" at bounding box center [219, 231] width 326 height 37
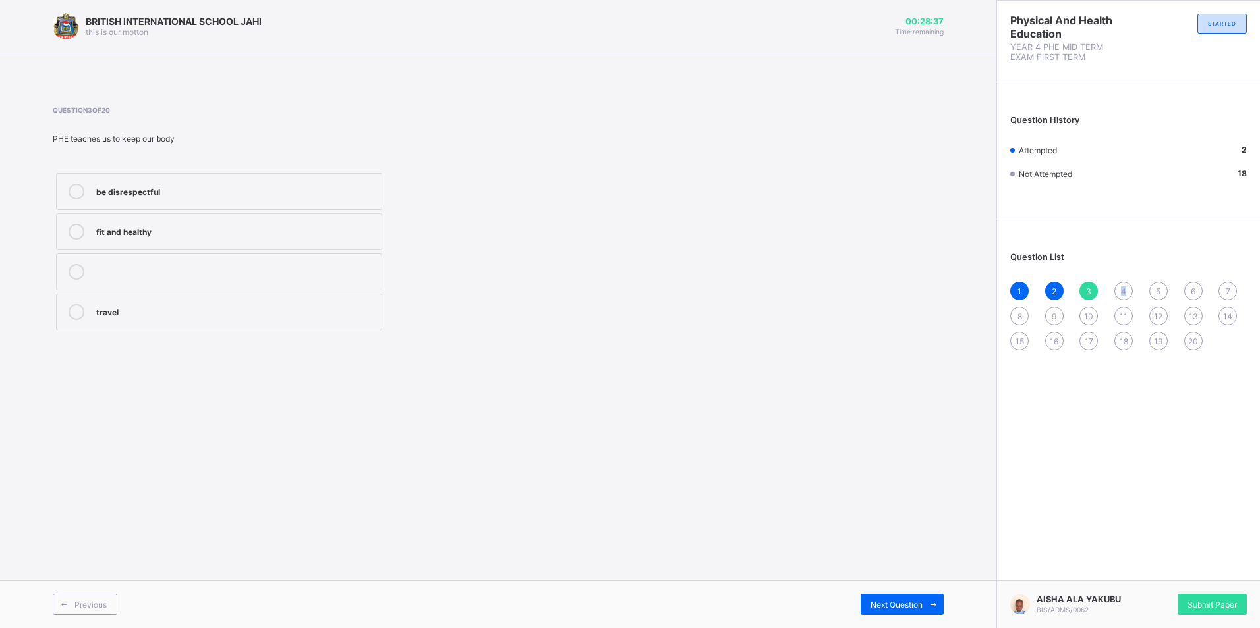
drag, startPoint x: 1120, startPoint y: 289, endPoint x: 1128, endPoint y: 294, distance: 9.5
click at [1127, 293] on div "4" at bounding box center [1123, 291] width 18 height 18
click at [128, 313] on div "physical and Health Education" at bounding box center [235, 310] width 279 height 13
click at [1156, 290] on span "5" at bounding box center [1158, 292] width 5 height 10
click at [294, 273] on div "allowing all the parts of the body to move" at bounding box center [235, 270] width 279 height 13
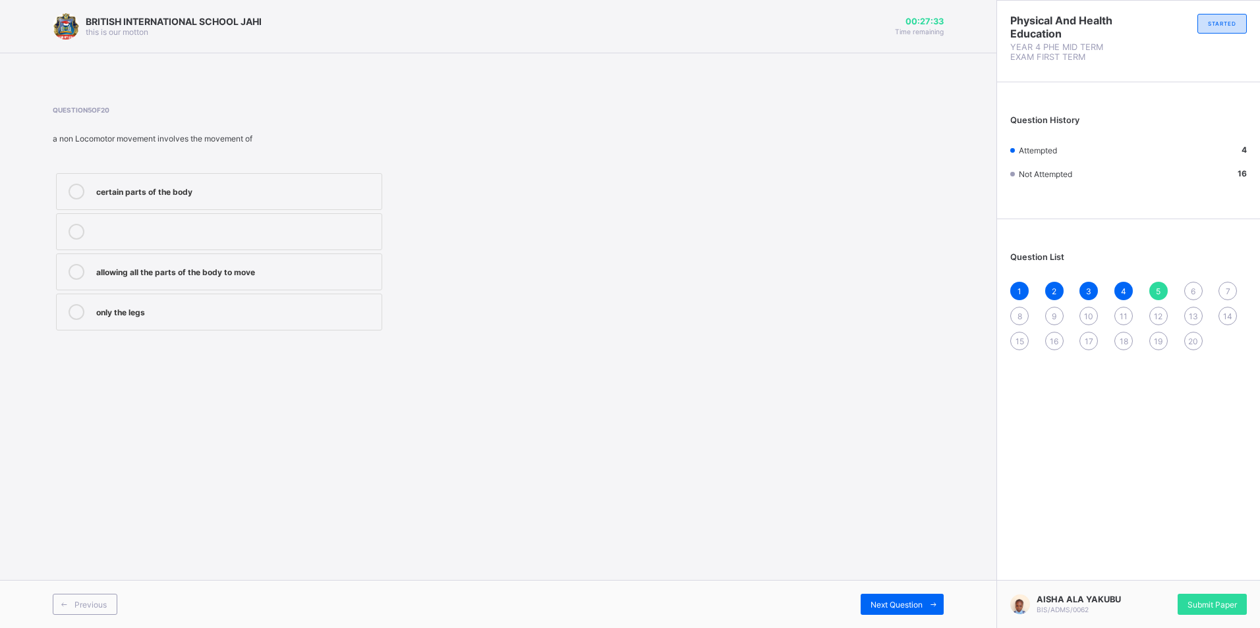
click at [1194, 287] on span "6" at bounding box center [1192, 292] width 5 height 10
click at [198, 315] on div "all the parts" at bounding box center [235, 310] width 279 height 13
drag, startPoint x: 1227, startPoint y: 283, endPoint x: 1227, endPoint y: 293, distance: 10.5
click at [1227, 286] on div "7" at bounding box center [1227, 291] width 18 height 18
drag, startPoint x: 326, startPoint y: 299, endPoint x: 320, endPoint y: 312, distance: 13.9
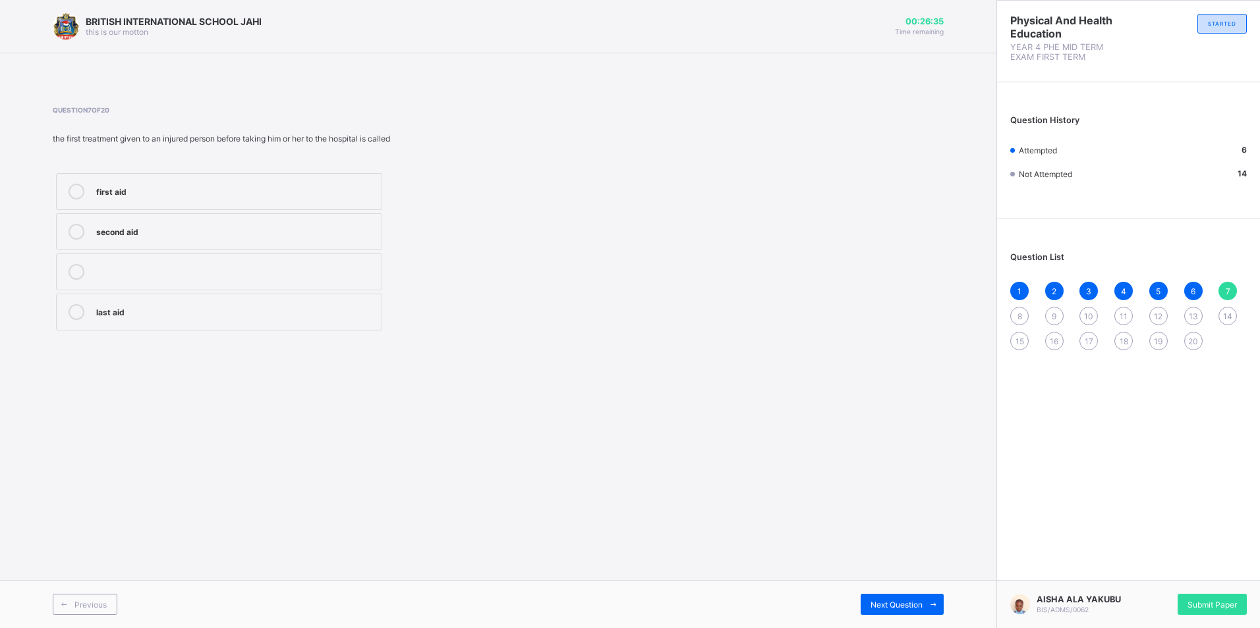
click at [320, 312] on label "last aid" at bounding box center [219, 312] width 326 height 37
click at [1018, 318] on span "8" at bounding box center [1019, 317] width 5 height 10
click at [231, 302] on label "pushing" at bounding box center [219, 312] width 326 height 37
click at [1053, 311] on div "9" at bounding box center [1054, 316] width 18 height 18
click at [173, 173] on label "swinging" at bounding box center [219, 191] width 326 height 37
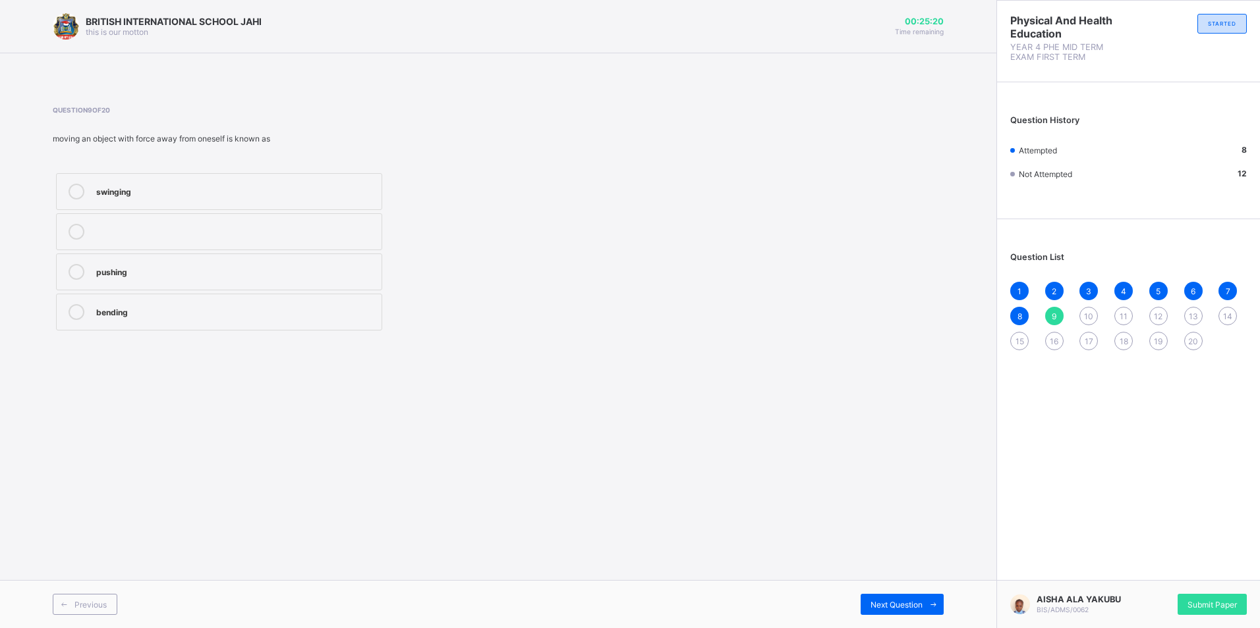
click at [1086, 308] on div "10" at bounding box center [1088, 316] width 18 height 18
click at [343, 299] on label "bending" at bounding box center [219, 312] width 326 height 37
click at [1124, 310] on div "11" at bounding box center [1123, 316] width 18 height 18
click at [1049, 307] on div "1 2 3 4 5 6 7 8 9 10 11 12 13 14 15 16 17 18 19 20" at bounding box center [1128, 316] width 237 height 69
click at [1049, 310] on div "9" at bounding box center [1054, 316] width 18 height 18
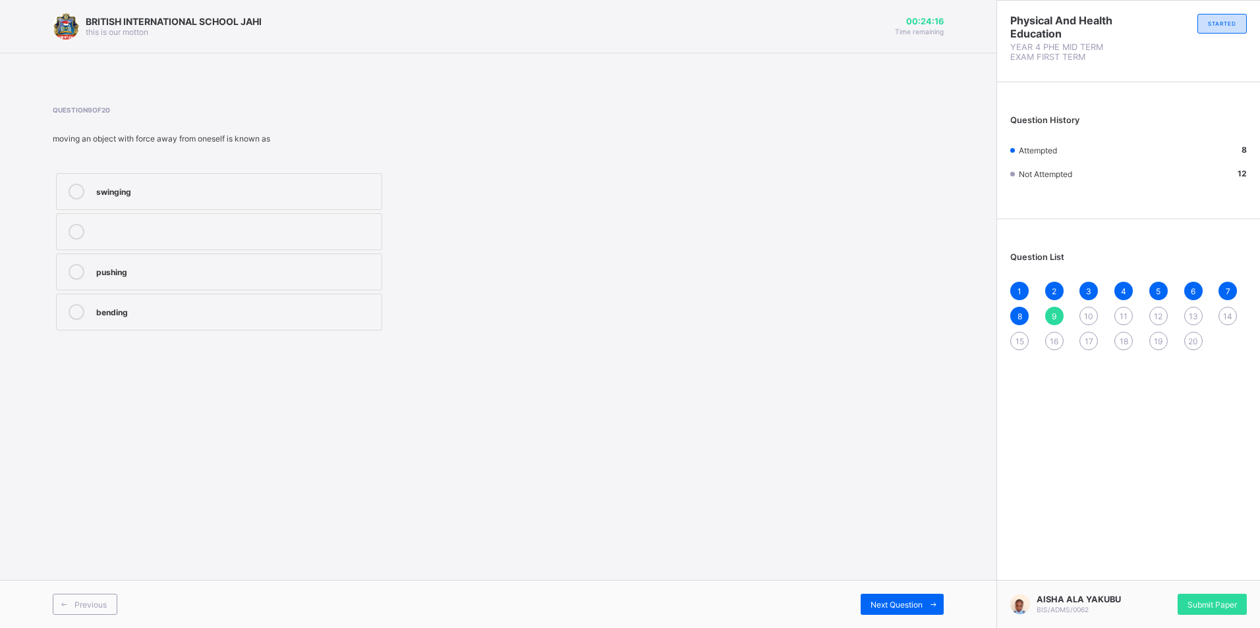
click at [250, 273] on div "pushing" at bounding box center [235, 270] width 279 height 13
click at [1091, 316] on span "10" at bounding box center [1088, 317] width 9 height 10
click at [125, 236] on div "swinging" at bounding box center [235, 230] width 279 height 13
click at [1123, 322] on div "11" at bounding box center [1123, 316] width 18 height 18
click at [1052, 314] on span "9" at bounding box center [1053, 317] width 5 height 10
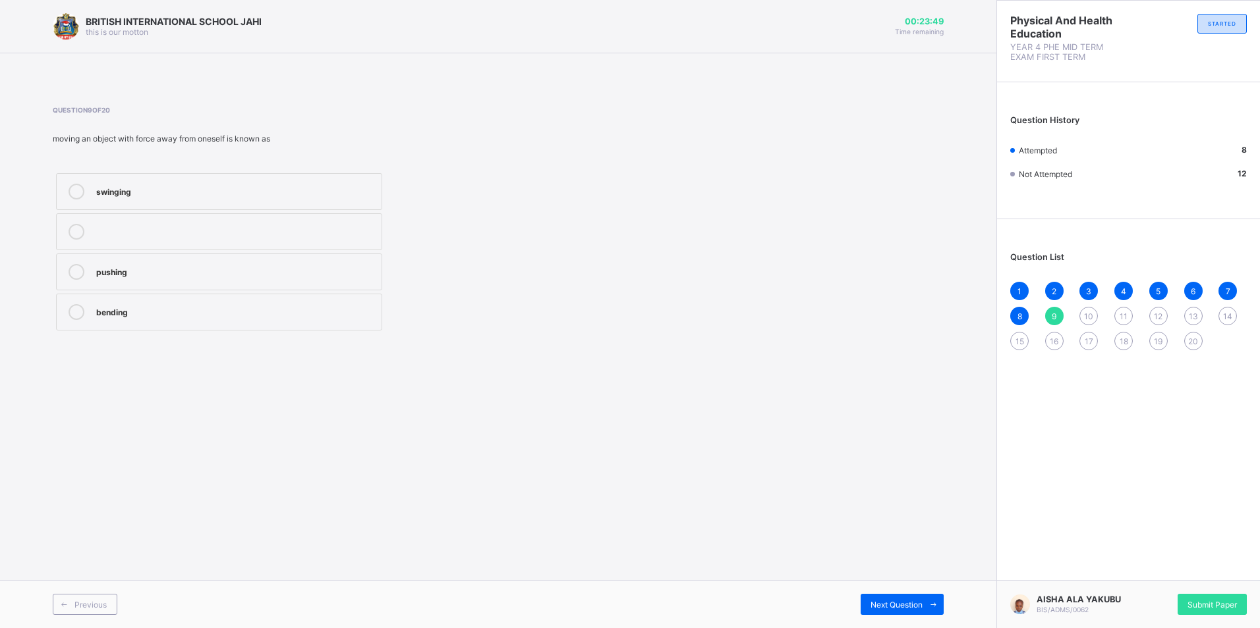
click at [153, 195] on div "swinging" at bounding box center [235, 190] width 279 height 13
click at [1084, 309] on div "10" at bounding box center [1088, 316] width 18 height 18
click at [180, 313] on div "bending" at bounding box center [235, 310] width 279 height 13
click at [1123, 316] on span "11" at bounding box center [1123, 317] width 8 height 10
click at [1123, 318] on span "11" at bounding box center [1123, 317] width 8 height 10
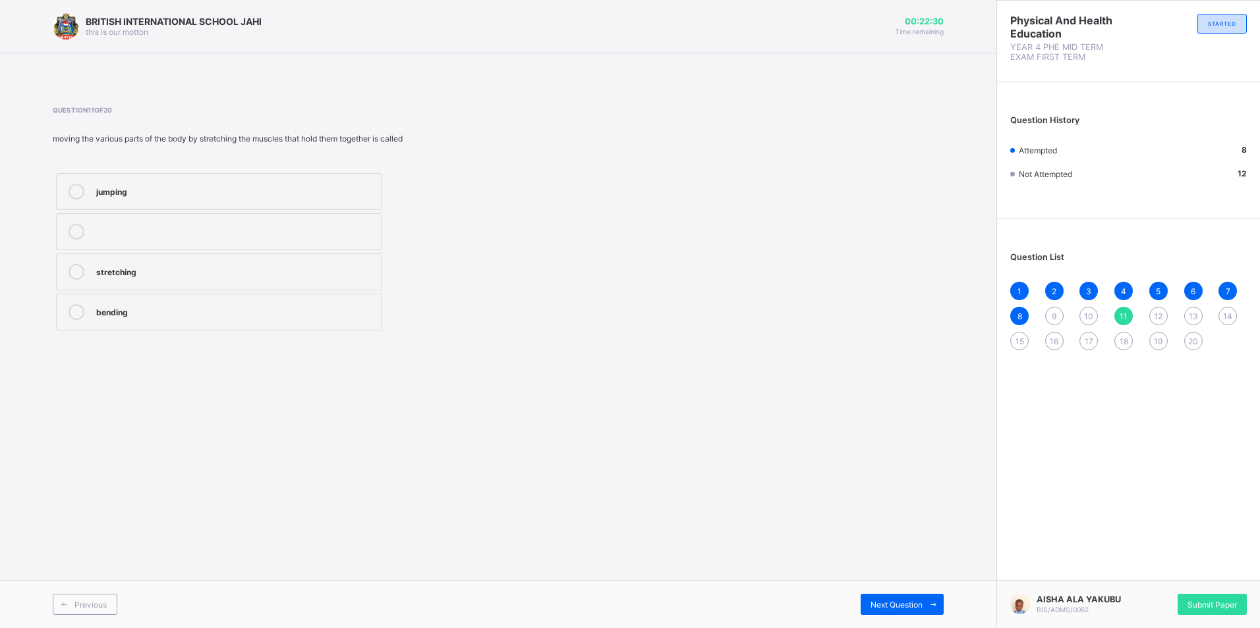
click at [1162, 316] on span "12" at bounding box center [1158, 317] width 9 height 10
click at [314, 184] on div "jumping" at bounding box center [235, 190] width 279 height 13
click at [1192, 312] on span "13" at bounding box center [1192, 317] width 9 height 10
click at [232, 271] on div "jumping" at bounding box center [235, 270] width 279 height 13
click at [1228, 314] on span "14" at bounding box center [1227, 317] width 9 height 10
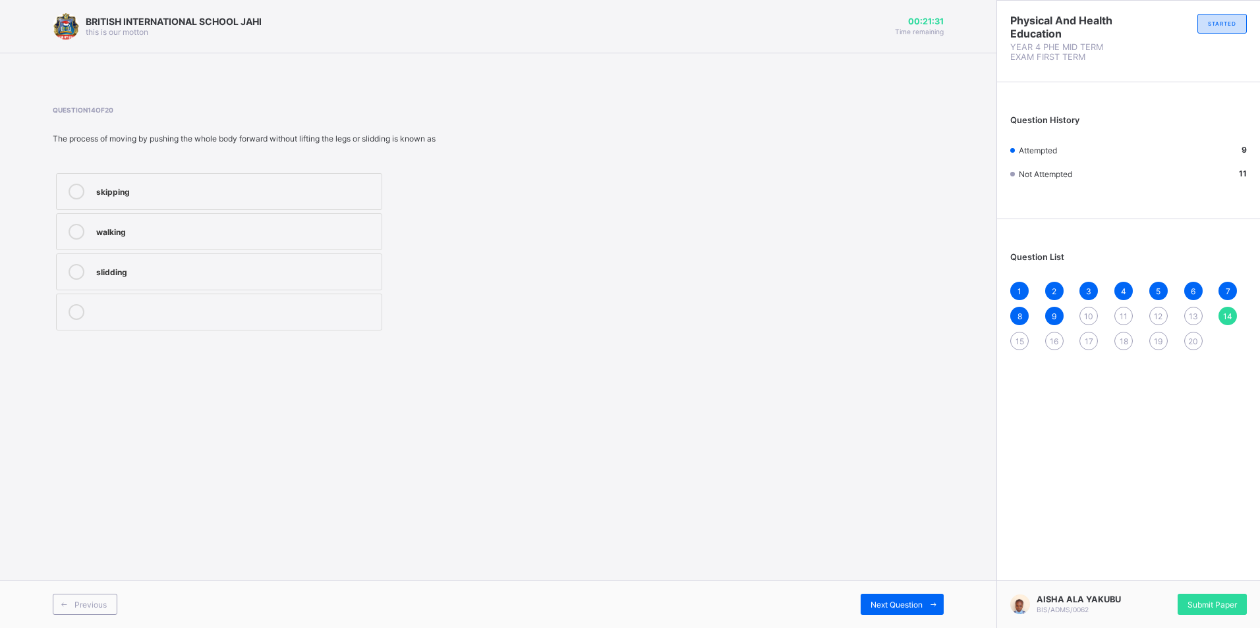
click at [179, 197] on div "skipping" at bounding box center [235, 192] width 279 height 16
drag, startPoint x: 1020, startPoint y: 333, endPoint x: 1013, endPoint y: 338, distance: 8.0
click at [1015, 337] on div "15" at bounding box center [1019, 341] width 18 height 18
click at [225, 263] on label "walking" at bounding box center [219, 272] width 326 height 37
click at [1052, 343] on span "16" at bounding box center [1053, 342] width 9 height 10
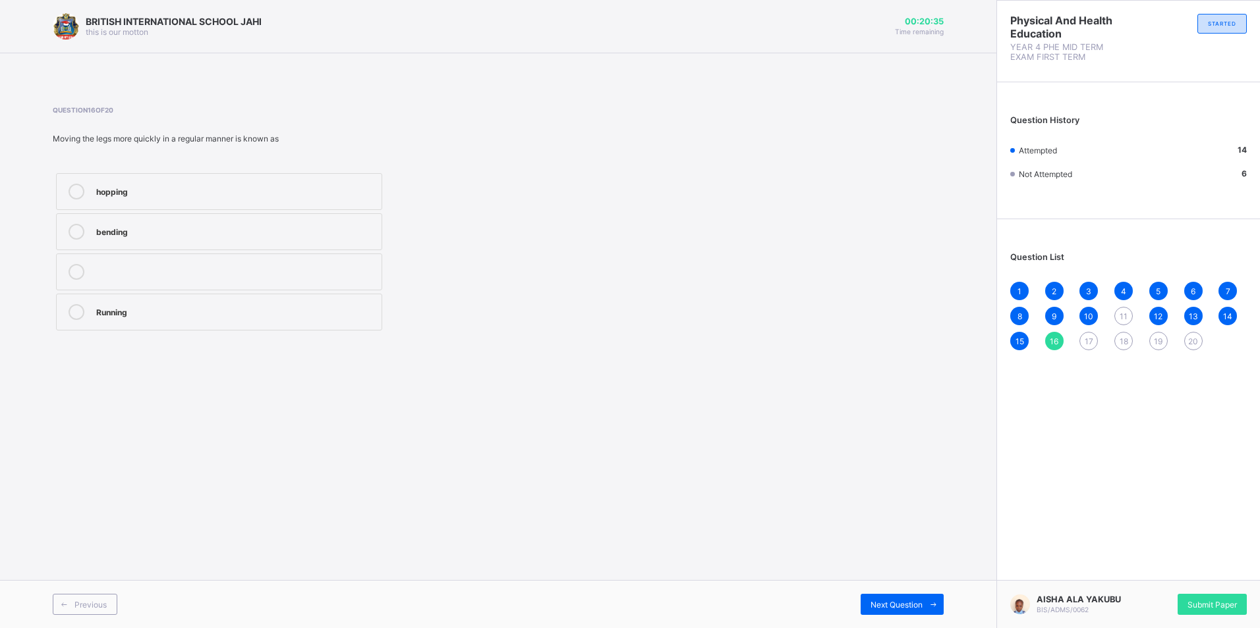
click at [282, 312] on div "Running" at bounding box center [235, 310] width 279 height 13
click at [1084, 338] on div "17" at bounding box center [1088, 341] width 18 height 18
click at [307, 276] on div "running" at bounding box center [235, 270] width 279 height 13
click at [1120, 338] on span "18" at bounding box center [1123, 342] width 9 height 10
click at [78, 308] on icon at bounding box center [77, 312] width 16 height 16
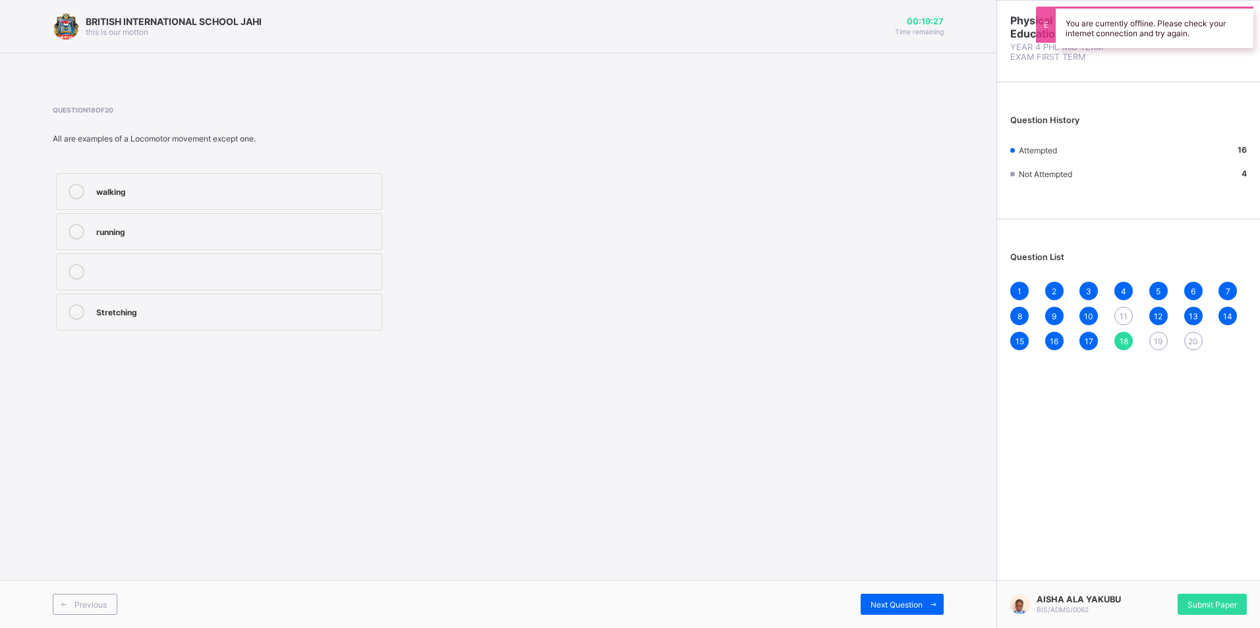
click at [1156, 340] on span "19" at bounding box center [1158, 342] width 9 height 10
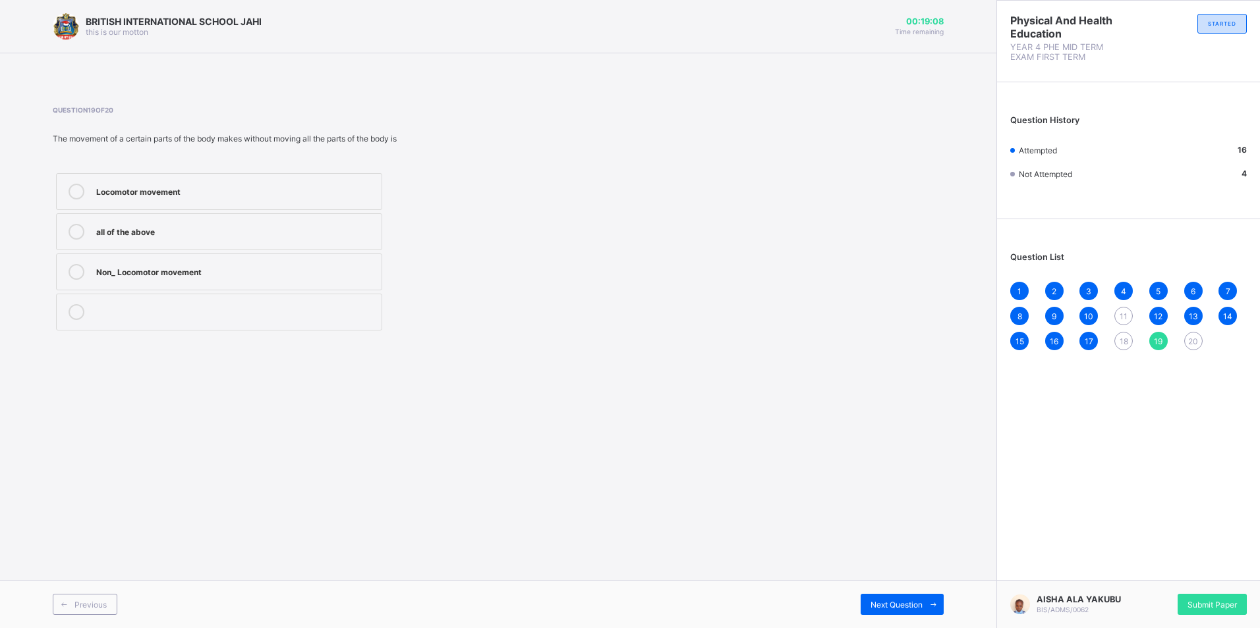
click at [1125, 319] on span "11" at bounding box center [1123, 317] width 8 height 10
click at [266, 196] on div "jumping" at bounding box center [235, 190] width 279 height 13
click at [1122, 338] on span "18" at bounding box center [1123, 342] width 9 height 10
click at [74, 306] on icon at bounding box center [77, 312] width 16 height 16
click at [1161, 343] on span "19" at bounding box center [1158, 342] width 9 height 10
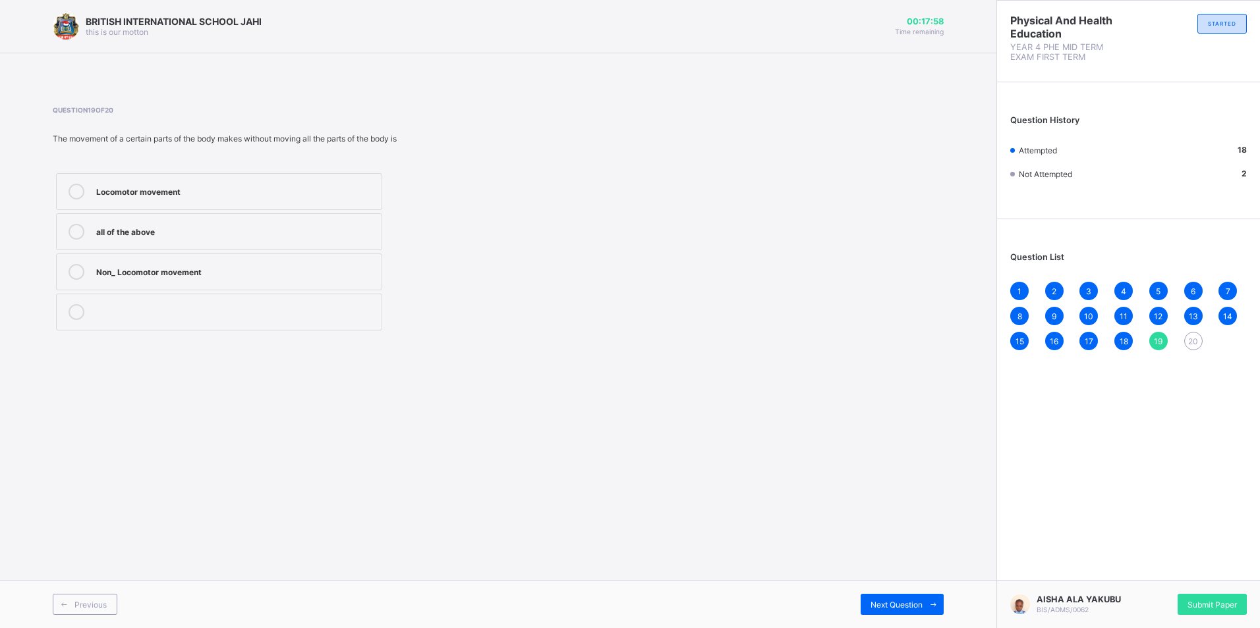
click at [223, 188] on div "Locomotor movement" at bounding box center [235, 190] width 279 height 13
click at [1188, 333] on div "20" at bounding box center [1193, 341] width 18 height 18
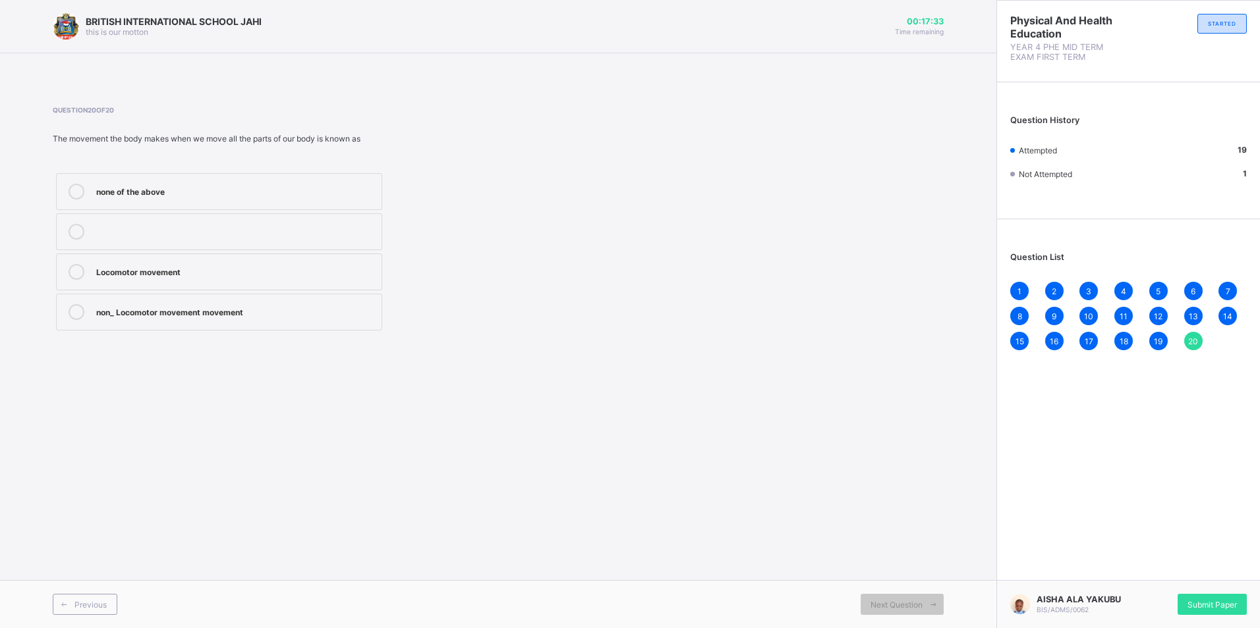
click at [336, 270] on div "Locomotor movement" at bounding box center [235, 270] width 279 height 13
click at [1188, 600] on span "Submit Paper" at bounding box center [1211, 605] width 49 height 10
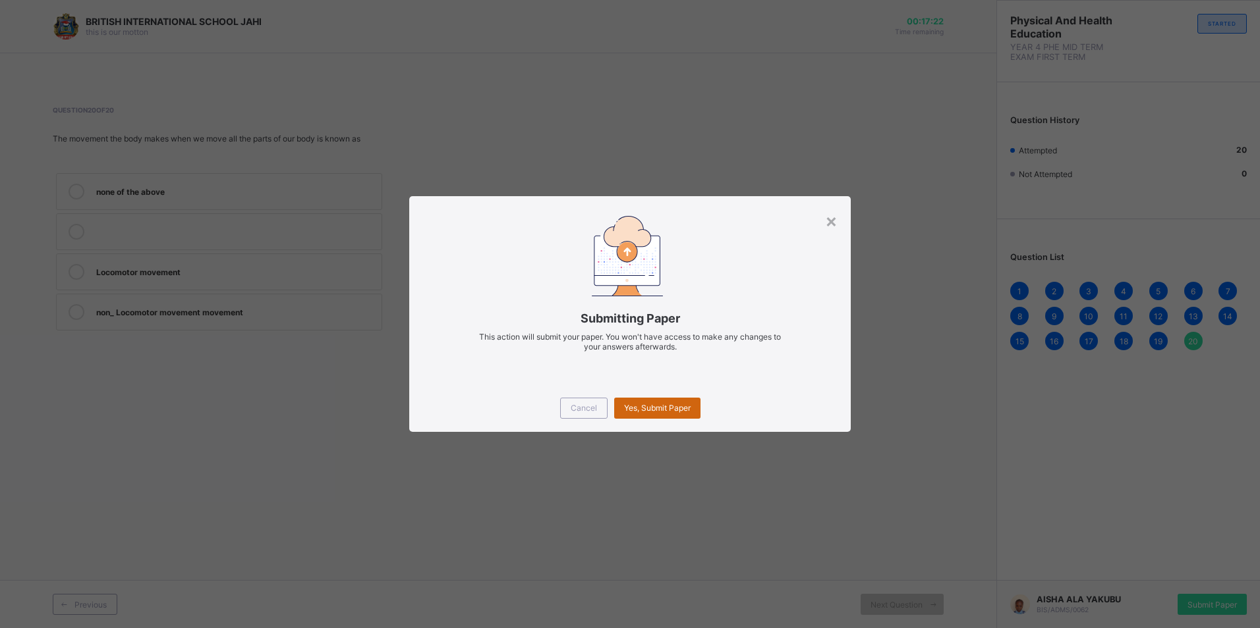
click at [652, 404] on span "Yes, Submit Paper" at bounding box center [657, 408] width 67 height 10
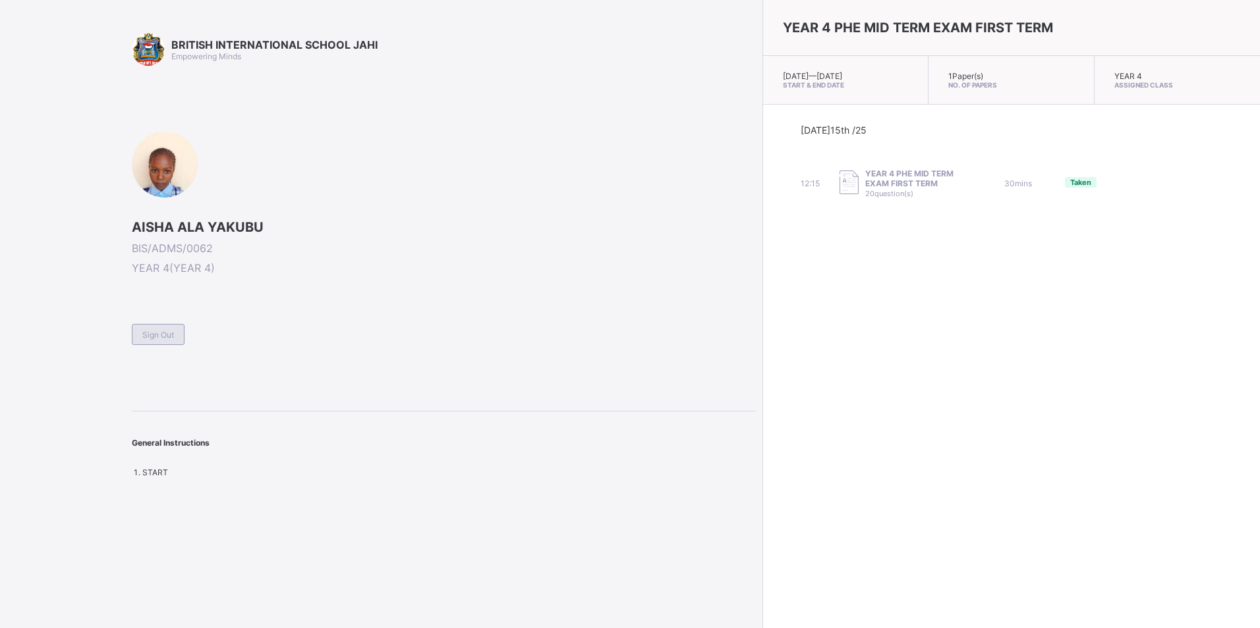
click at [173, 331] on span "Sign Out" at bounding box center [158, 335] width 32 height 10
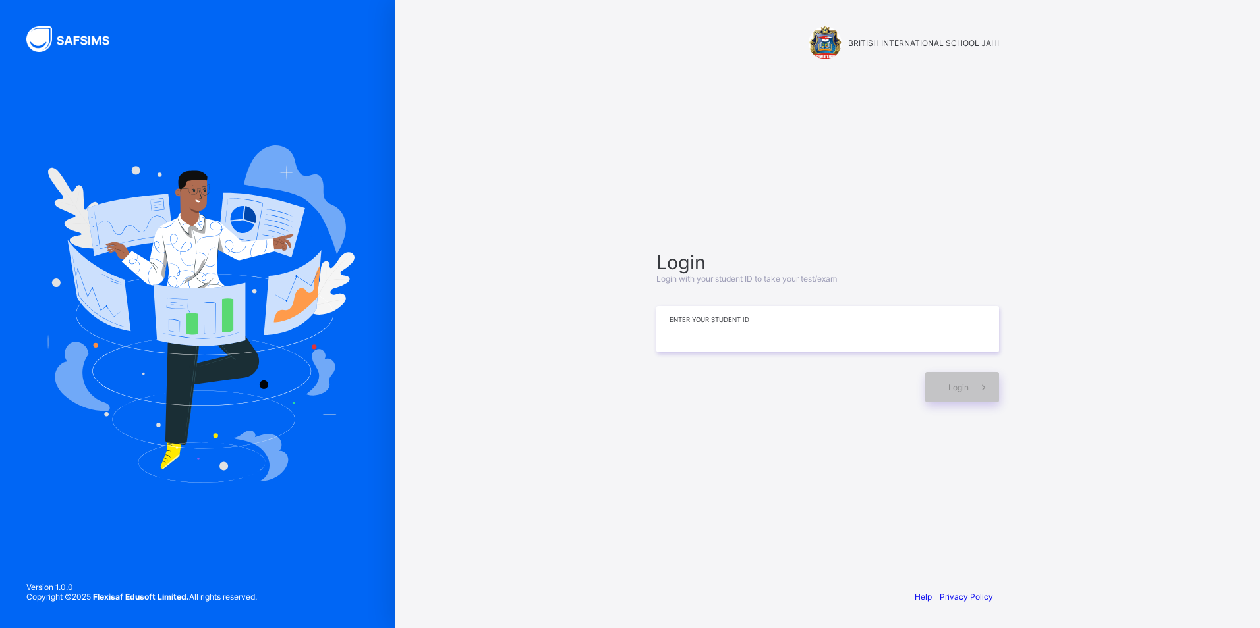
click at [785, 333] on input at bounding box center [827, 329] width 343 height 46
type input "**********"
drag, startPoint x: 972, startPoint y: 382, endPoint x: 979, endPoint y: 380, distance: 6.9
click at [978, 380] on span at bounding box center [983, 387] width 30 height 30
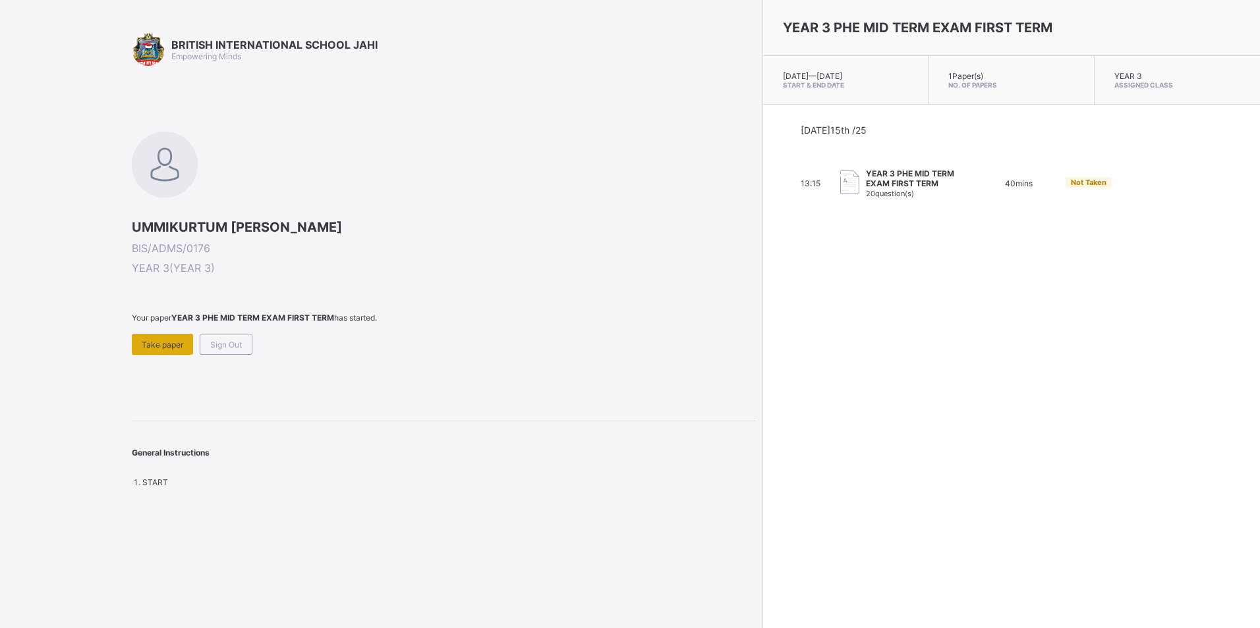
click at [164, 347] on span "Take paper" at bounding box center [163, 345] width 42 height 10
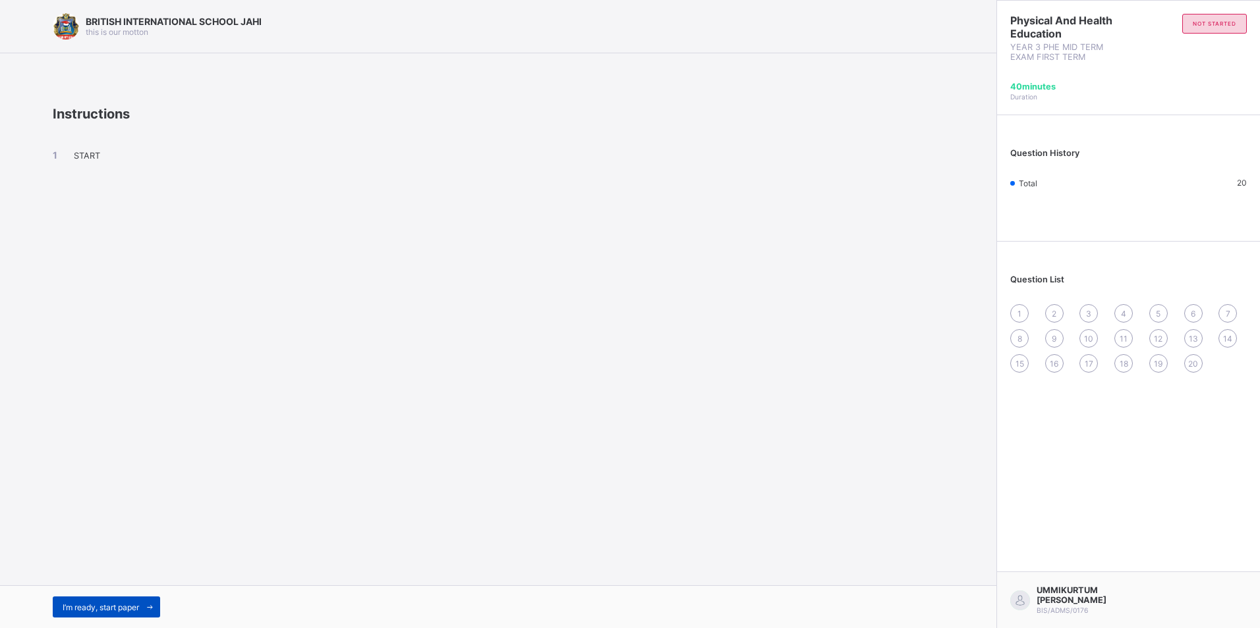
click at [87, 606] on span "I’m ready, start paper" at bounding box center [101, 608] width 76 height 10
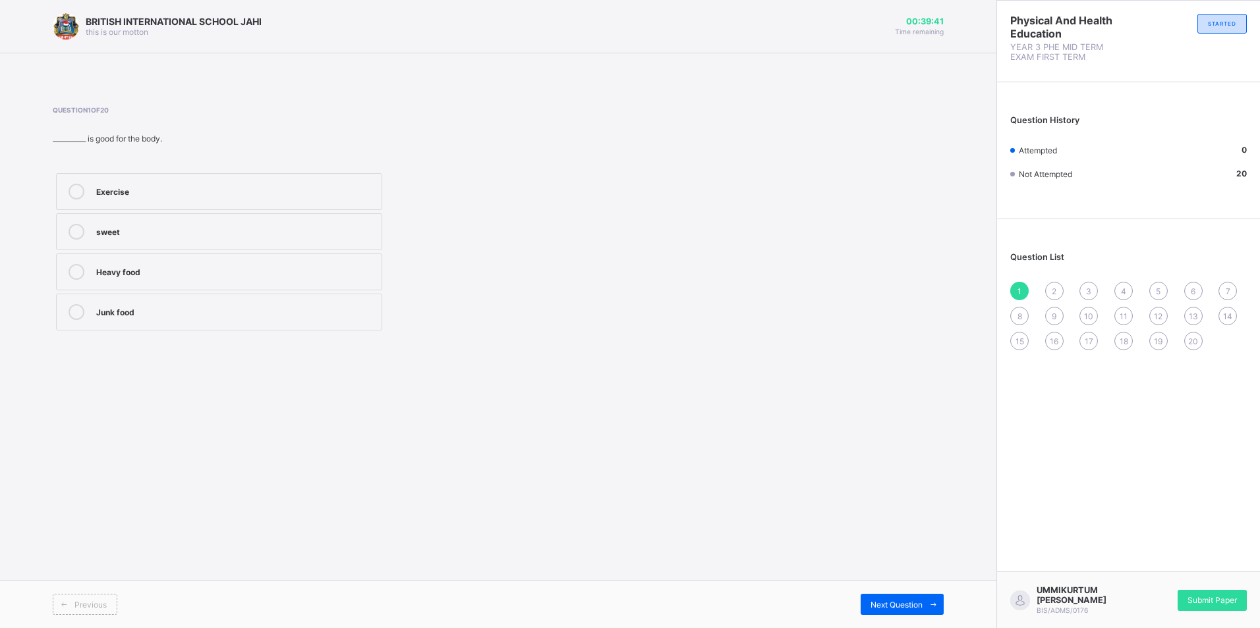
click at [104, 196] on div "Exercise" at bounding box center [235, 190] width 279 height 13
click at [900, 596] on div "Next Question" at bounding box center [901, 604] width 83 height 21
click at [79, 181] on label "2" at bounding box center [219, 191] width 326 height 37
click at [891, 608] on span "Next Question" at bounding box center [896, 605] width 52 height 10
click at [97, 199] on div "True" at bounding box center [235, 192] width 279 height 16
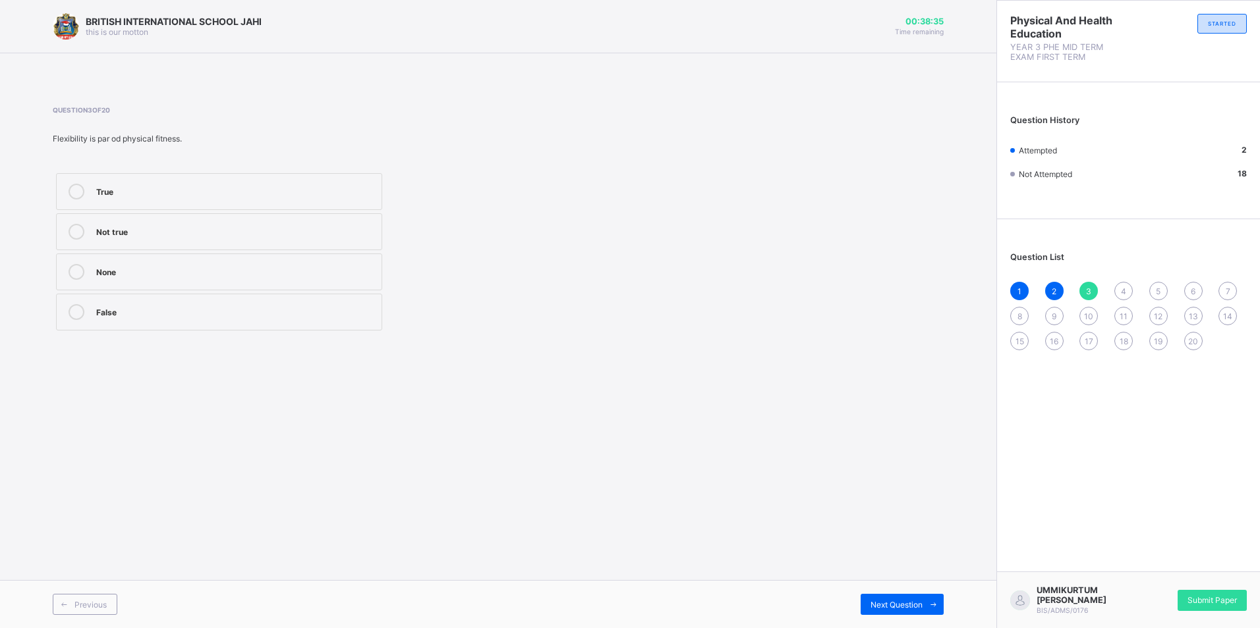
drag, startPoint x: 97, startPoint y: 199, endPoint x: 78, endPoint y: 199, distance: 19.1
click at [78, 199] on icon at bounding box center [77, 192] width 16 height 16
click at [887, 623] on div "Previous Next Question" at bounding box center [498, 604] width 996 height 48
drag, startPoint x: 901, startPoint y: 596, endPoint x: 891, endPoint y: 599, distance: 10.2
click at [891, 599] on div "Next Question" at bounding box center [901, 604] width 83 height 21
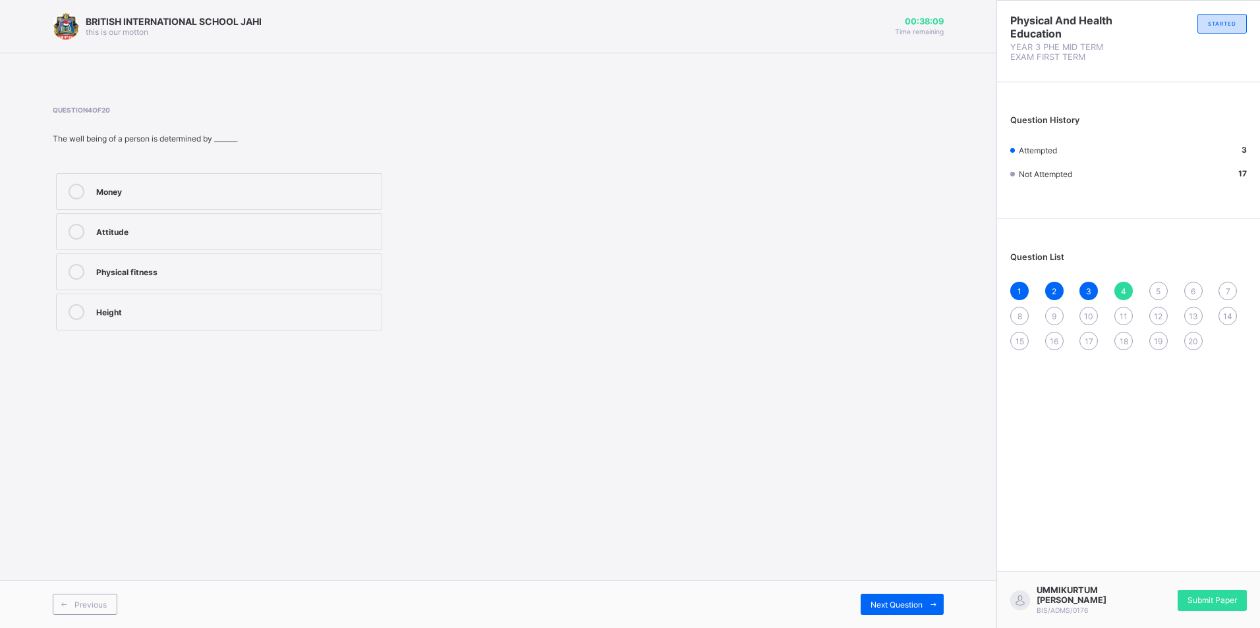
click at [256, 180] on label "Money" at bounding box center [219, 191] width 326 height 37
click at [904, 581] on div "Previous Next Question" at bounding box center [498, 604] width 996 height 48
click at [901, 604] on span "Next Question" at bounding box center [896, 605] width 52 height 10
drag, startPoint x: 149, startPoint y: 229, endPoint x: 142, endPoint y: 231, distance: 6.9
click at [142, 231] on div "Clapping" at bounding box center [235, 230] width 279 height 13
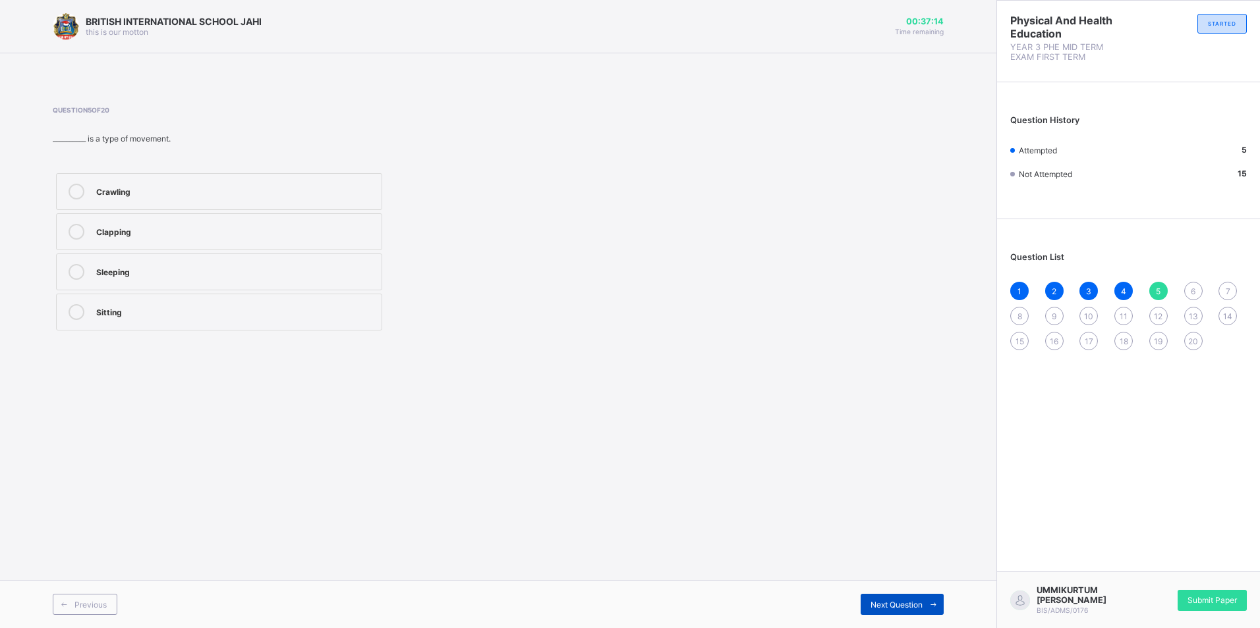
click at [886, 610] on div "Next Question" at bounding box center [901, 604] width 83 height 21
click at [180, 310] on div "Jogging" at bounding box center [235, 310] width 279 height 13
click at [880, 595] on div "Next Question" at bounding box center [901, 604] width 83 height 21
drag, startPoint x: 292, startPoint y: 217, endPoint x: 296, endPoint y: 210, distance: 7.7
click at [296, 210] on div "Climbing Bending Crawling Shaking" at bounding box center [219, 252] width 333 height 164
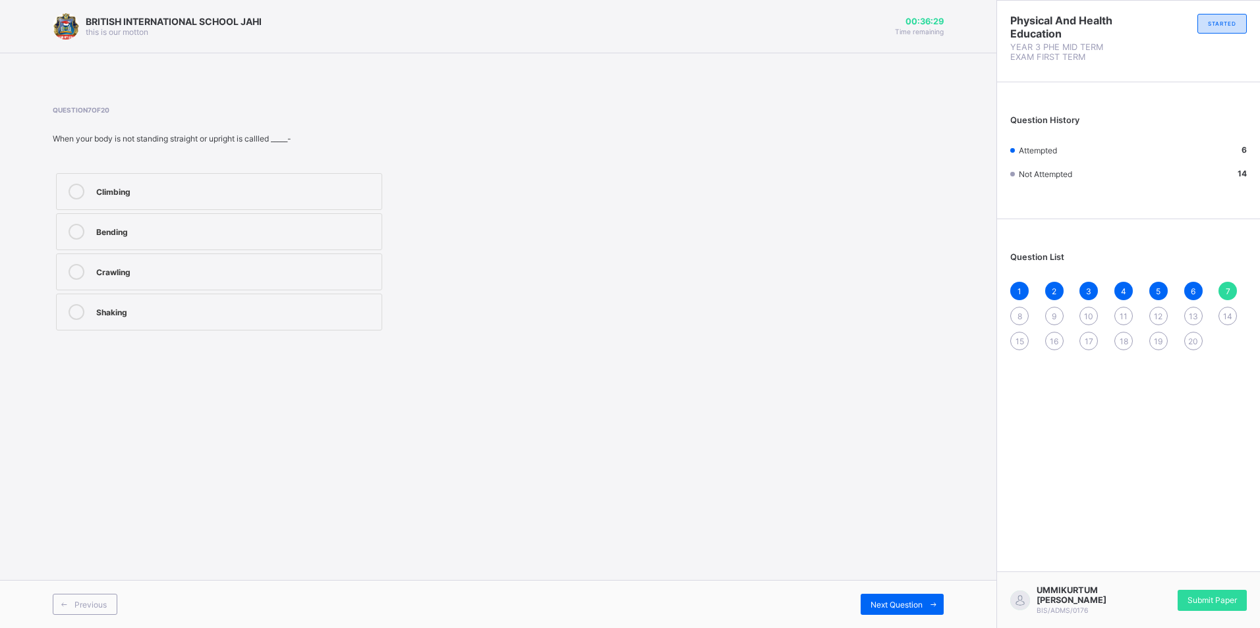
click at [276, 192] on div "Climbing" at bounding box center [235, 190] width 279 height 13
click at [869, 624] on div "Previous Next Question" at bounding box center [498, 604] width 996 height 48
drag, startPoint x: 869, startPoint y: 624, endPoint x: 868, endPoint y: 605, distance: 19.1
click at [868, 605] on div "Next Question" at bounding box center [901, 604] width 83 height 21
click at [322, 190] on div "Physical fitness" at bounding box center [235, 190] width 279 height 13
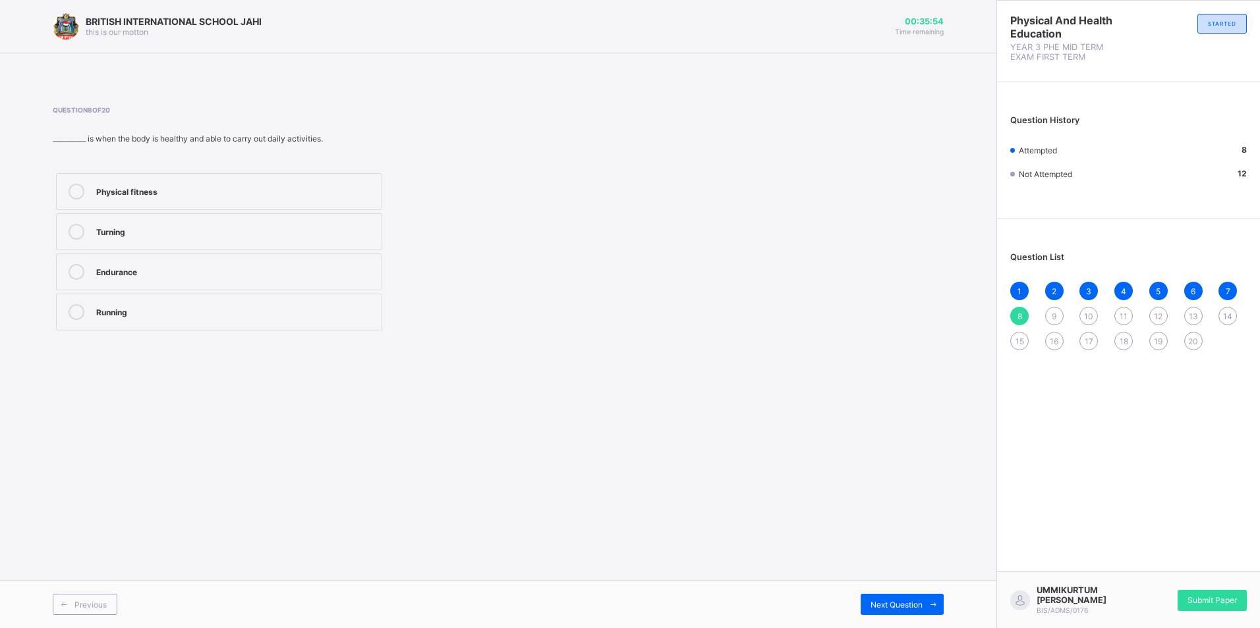
click at [882, 592] on div "Previous Next Question" at bounding box center [498, 604] width 996 height 48
click at [885, 600] on span "Next Question" at bounding box center [896, 605] width 52 height 10
click at [138, 313] on div "Speed" at bounding box center [235, 310] width 279 height 13
drag, startPoint x: 909, startPoint y: 603, endPoint x: 904, endPoint y: 594, distance: 10.6
click at [904, 594] on div "Next Question" at bounding box center [901, 604] width 83 height 21
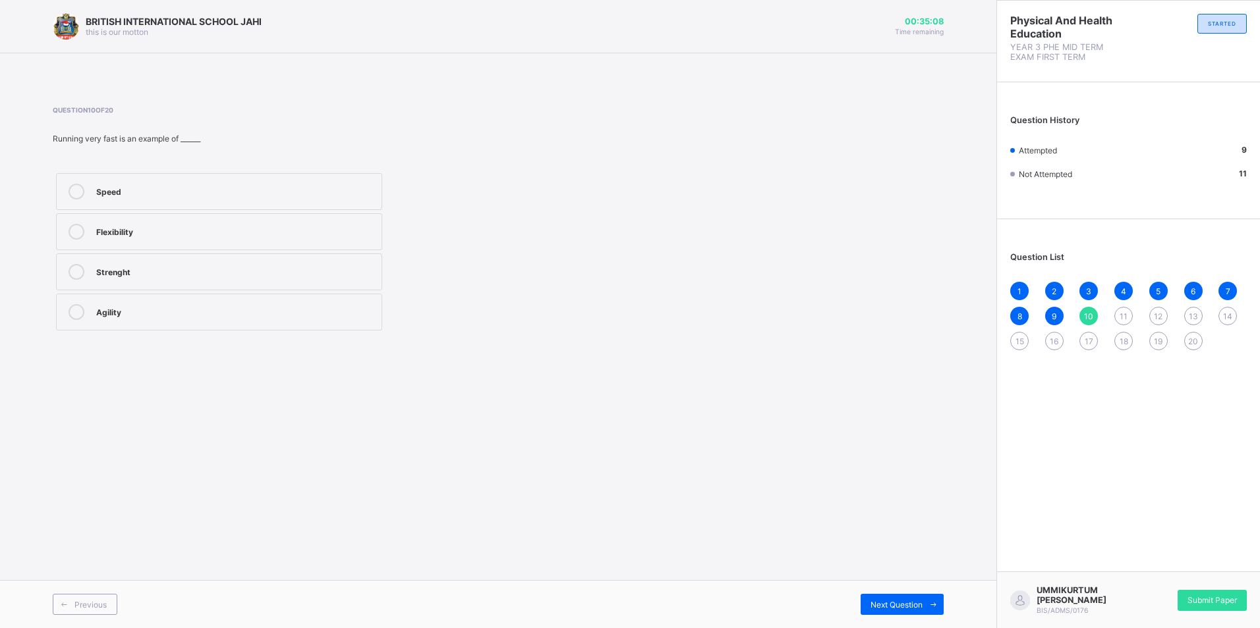
click at [74, 192] on icon at bounding box center [77, 192] width 16 height 16
click at [900, 600] on span "Next Question" at bounding box center [896, 605] width 52 height 10
drag, startPoint x: 150, startPoint y: 296, endPoint x: 144, endPoint y: 299, distance: 7.4
click at [144, 299] on label "Neigh" at bounding box center [219, 312] width 326 height 37
click at [903, 601] on span "Next Question" at bounding box center [896, 605] width 52 height 10
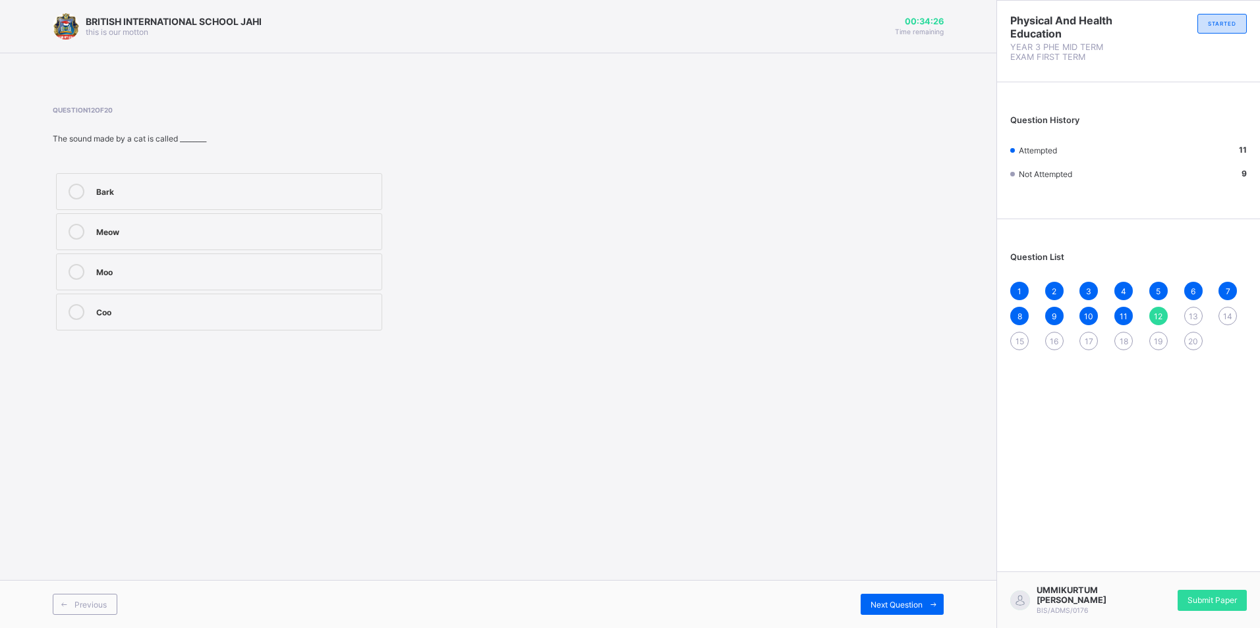
click at [235, 219] on label "Meow" at bounding box center [219, 231] width 326 height 37
click at [899, 594] on div "Next Question" at bounding box center [901, 604] width 83 height 21
drag, startPoint x: 899, startPoint y: 594, endPoint x: 874, endPoint y: 600, distance: 26.2
click at [874, 600] on span "Next Question" at bounding box center [896, 605] width 52 height 10
click at [1192, 317] on span "13" at bounding box center [1192, 317] width 9 height 10
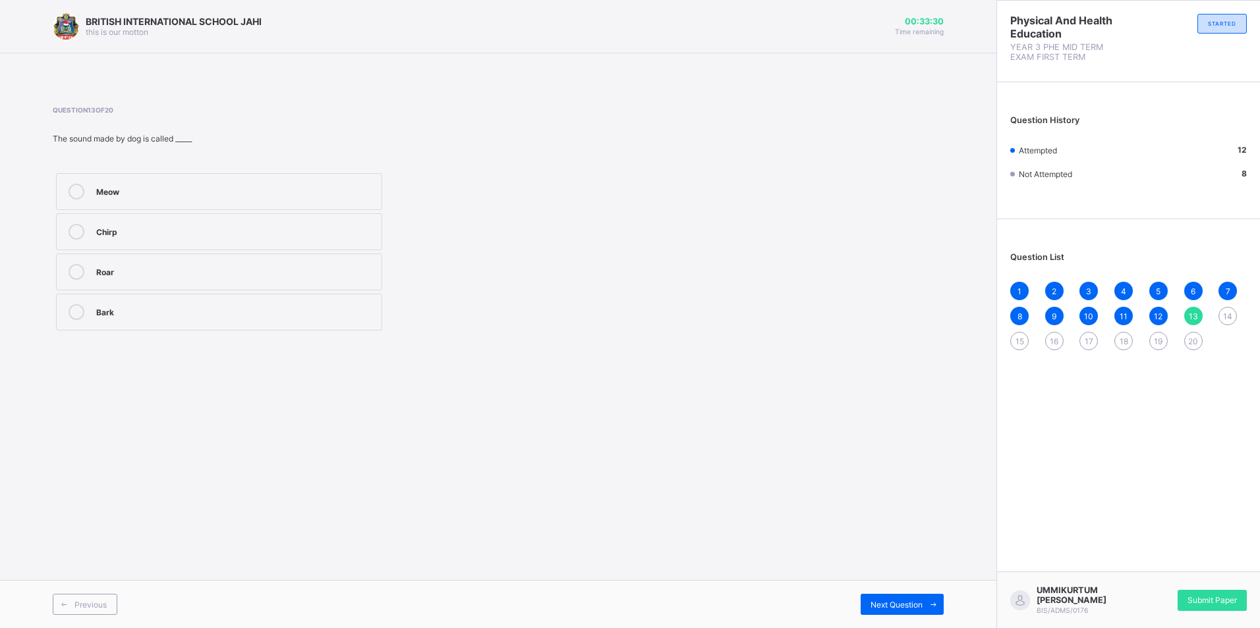
click at [82, 310] on icon at bounding box center [77, 312] width 16 height 16
click at [887, 597] on div "Next Question" at bounding box center [901, 604] width 83 height 21
click at [113, 271] on div "Flying" at bounding box center [235, 270] width 279 height 13
click at [215, 333] on div "Walking Running Flying Swimming" at bounding box center [219, 252] width 333 height 164
drag, startPoint x: 215, startPoint y: 333, endPoint x: 432, endPoint y: 321, distance: 217.8
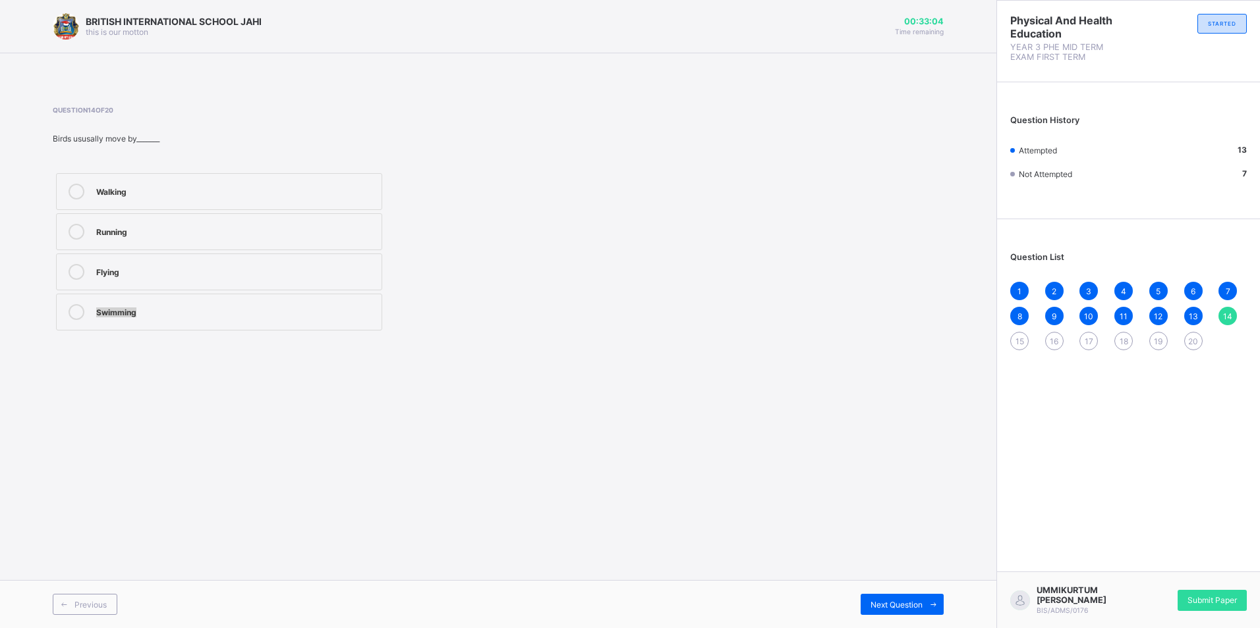
click at [432, 321] on div "Walking Running Flying Swimming" at bounding box center [330, 252] width 555 height 164
click at [218, 265] on div "Flying" at bounding box center [235, 270] width 279 height 13
click at [913, 595] on div "Next Question" at bounding box center [901, 604] width 83 height 21
click at [213, 184] on label "Creative movement" at bounding box center [219, 191] width 326 height 37
click at [876, 592] on div "Previous Next Question" at bounding box center [498, 604] width 996 height 48
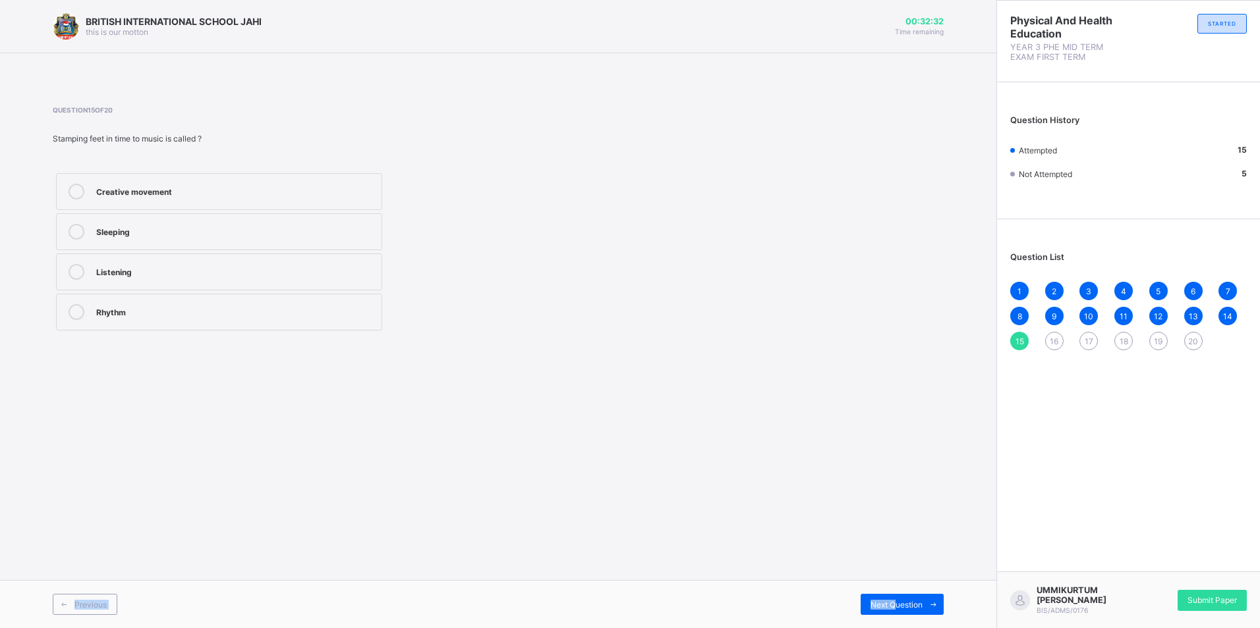
drag, startPoint x: 895, startPoint y: 596, endPoint x: 907, endPoint y: 578, distance: 21.0
click at [907, 578] on div "BRITISH INTERNATIONAL SCHOOL JAHI this is our [PERSON_NAME] 00:32:32 Time remai…" at bounding box center [498, 314] width 996 height 628
drag, startPoint x: 907, startPoint y: 578, endPoint x: 899, endPoint y: 603, distance: 25.6
click at [899, 603] on span "Next Question" at bounding box center [896, 605] width 52 height 10
click at [302, 279] on div "Walking slowly" at bounding box center [235, 272] width 279 height 16
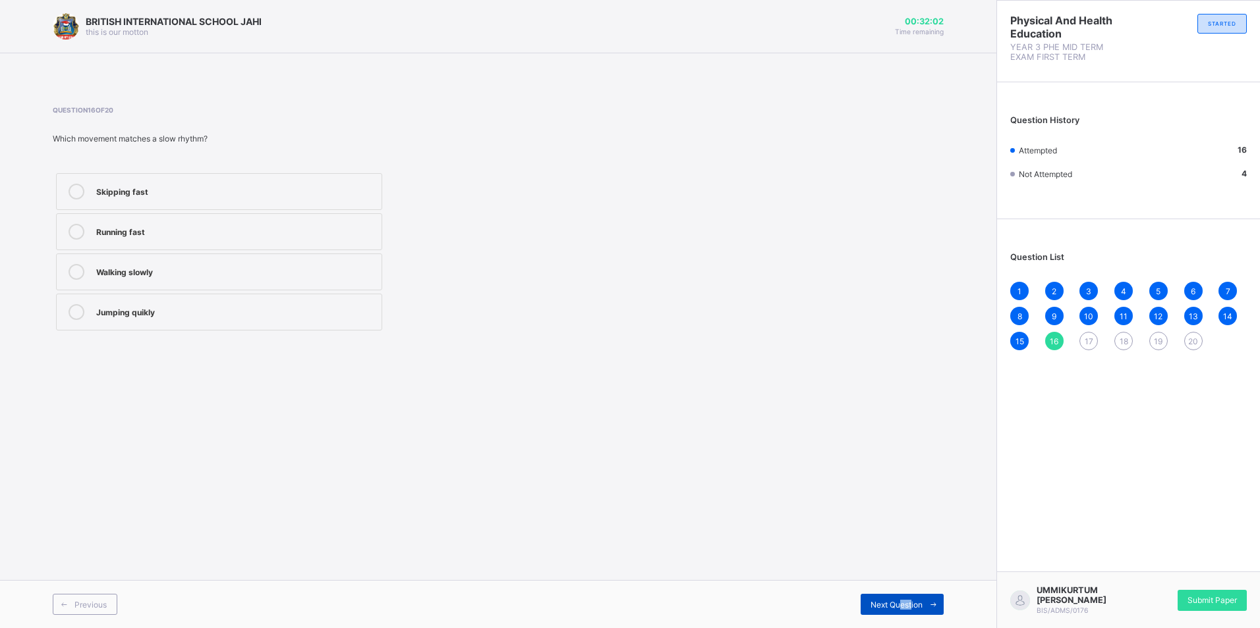
click at [901, 608] on span "Next Question" at bounding box center [896, 605] width 52 height 10
click at [293, 198] on div "Writing" at bounding box center [235, 192] width 279 height 16
click at [879, 603] on span "Next Question" at bounding box center [896, 605] width 52 height 10
click at [128, 318] on div "Lying down" at bounding box center [235, 312] width 279 height 16
drag, startPoint x: 874, startPoint y: 600, endPoint x: 895, endPoint y: 592, distance: 22.1
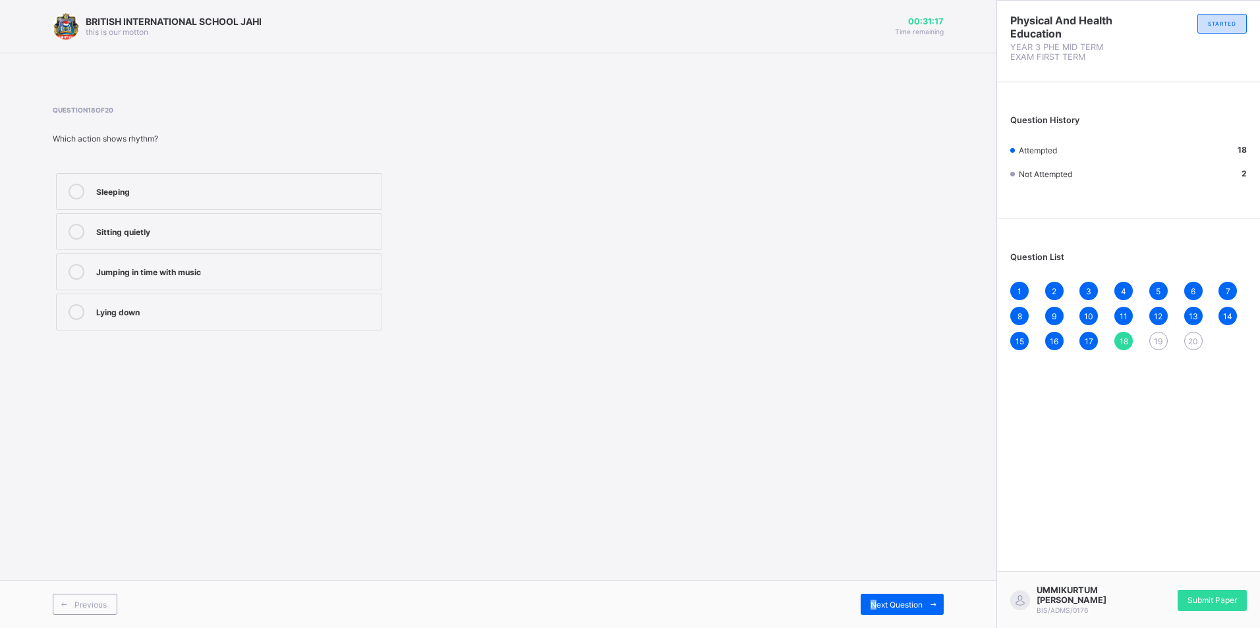
click at [895, 592] on div "Previous Next Question" at bounding box center [498, 604] width 996 height 48
click at [867, 599] on div "Next Question" at bounding box center [901, 604] width 83 height 21
drag, startPoint x: 268, startPoint y: 303, endPoint x: 303, endPoint y: 327, distance: 42.2
click at [270, 304] on label "Rest" at bounding box center [219, 312] width 326 height 37
click at [882, 598] on div "Next Question" at bounding box center [901, 604] width 83 height 21
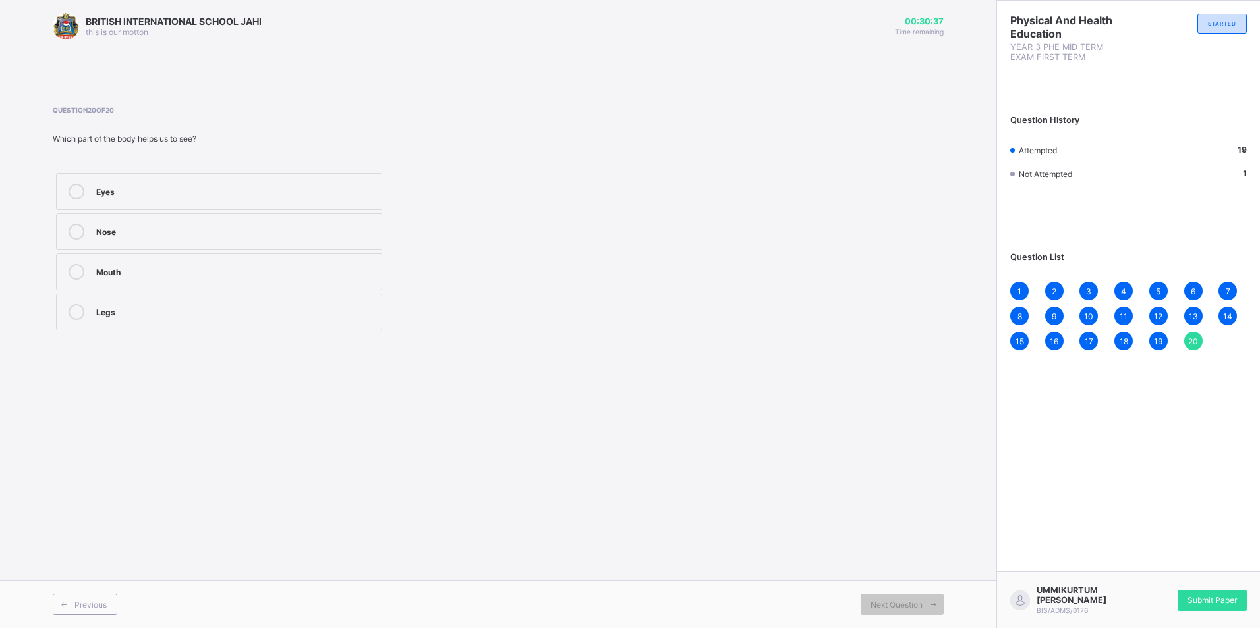
click at [233, 190] on div "Eyes" at bounding box center [235, 190] width 279 height 13
click at [896, 602] on span "Next Question" at bounding box center [896, 605] width 52 height 10
click at [111, 264] on div "Mouth" at bounding box center [235, 270] width 279 height 13
click at [164, 192] on div "Eyes" at bounding box center [235, 190] width 279 height 13
click at [1215, 601] on span "Submit Paper" at bounding box center [1211, 601] width 49 height 10
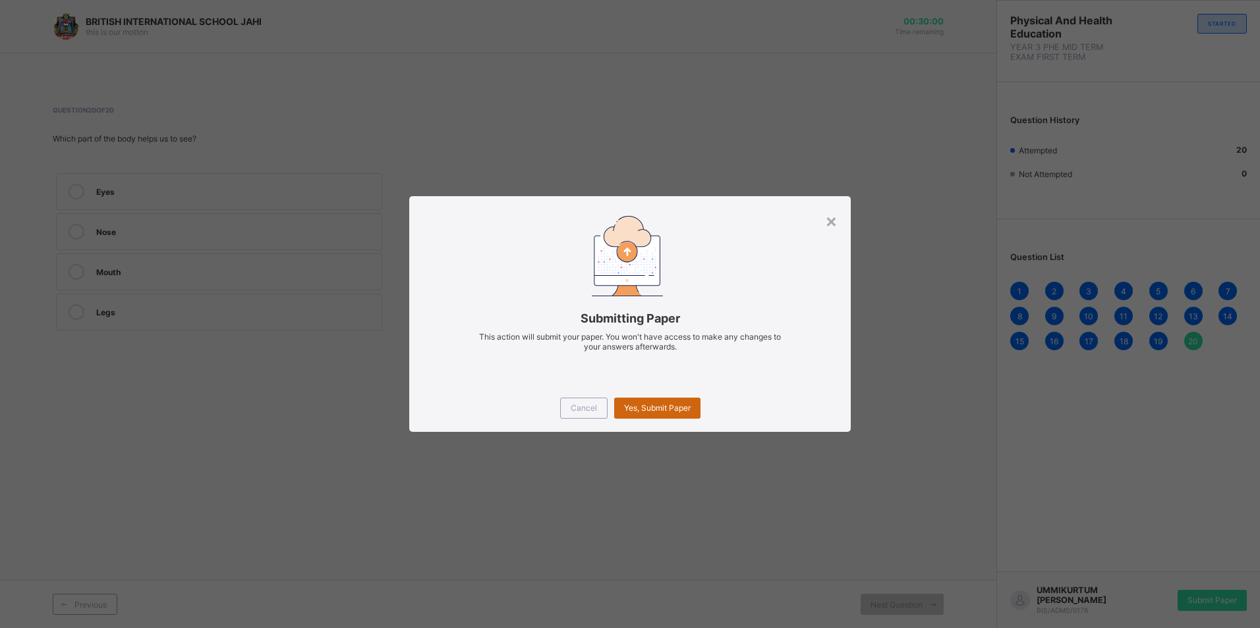
click at [648, 410] on span "Yes, Submit Paper" at bounding box center [657, 408] width 67 height 10
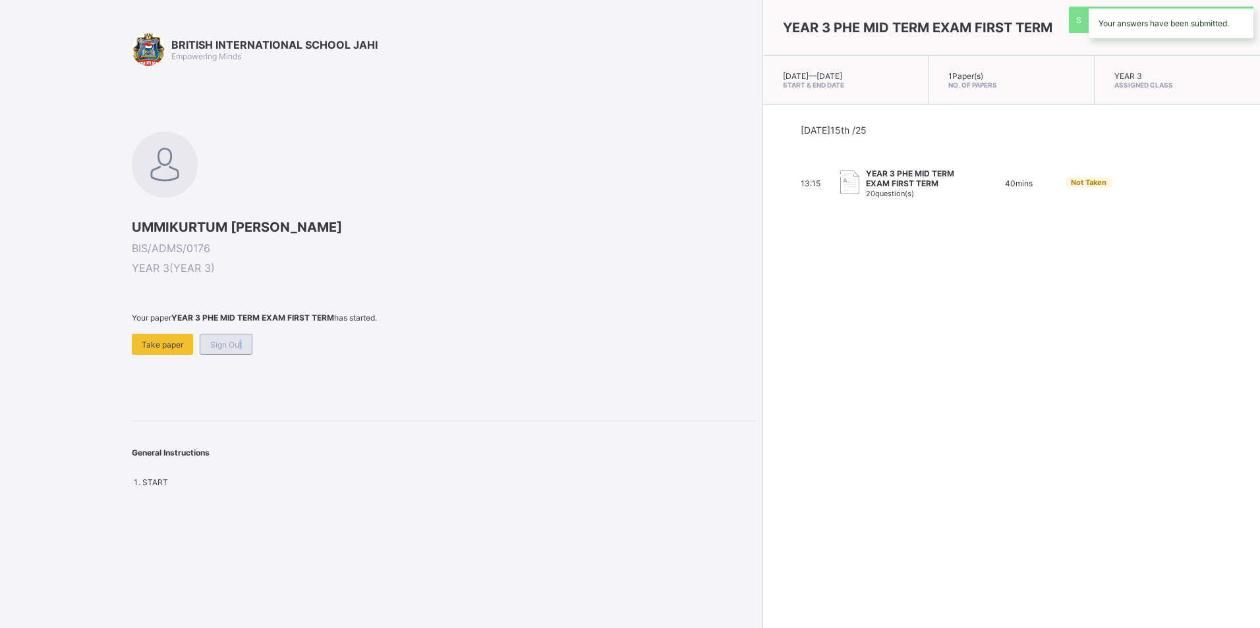
click at [237, 348] on span "Sign Out" at bounding box center [226, 345] width 32 height 10
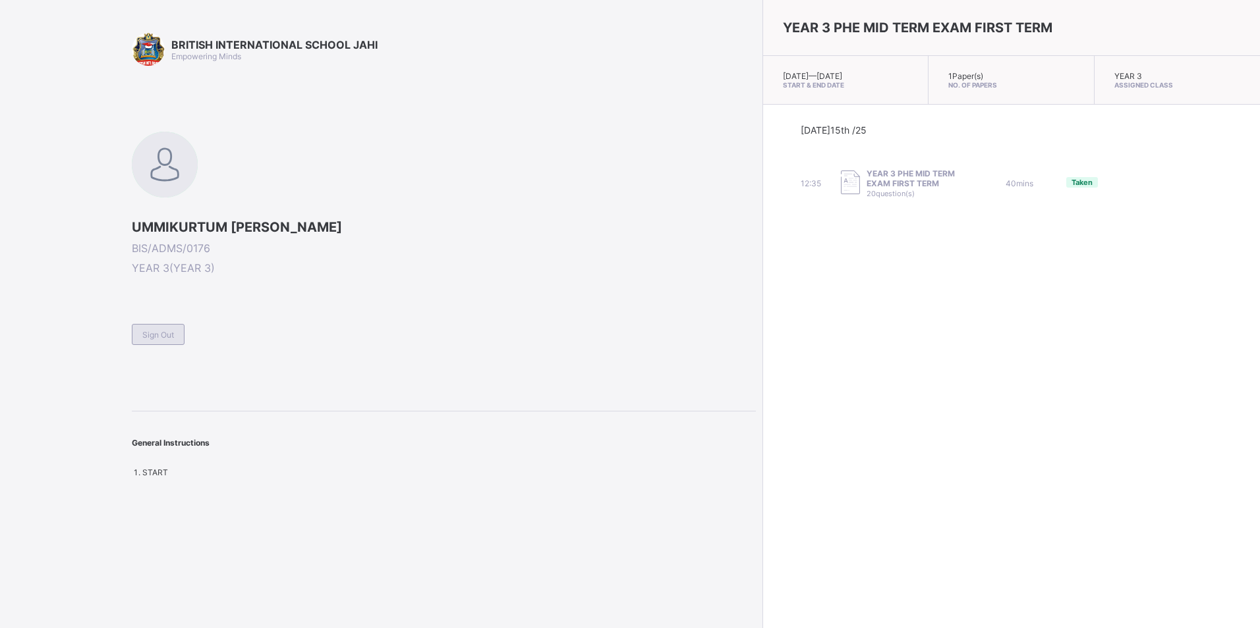
click at [156, 337] on span "Sign Out" at bounding box center [158, 335] width 32 height 10
